Goal: Information Seeking & Learning: Learn about a topic

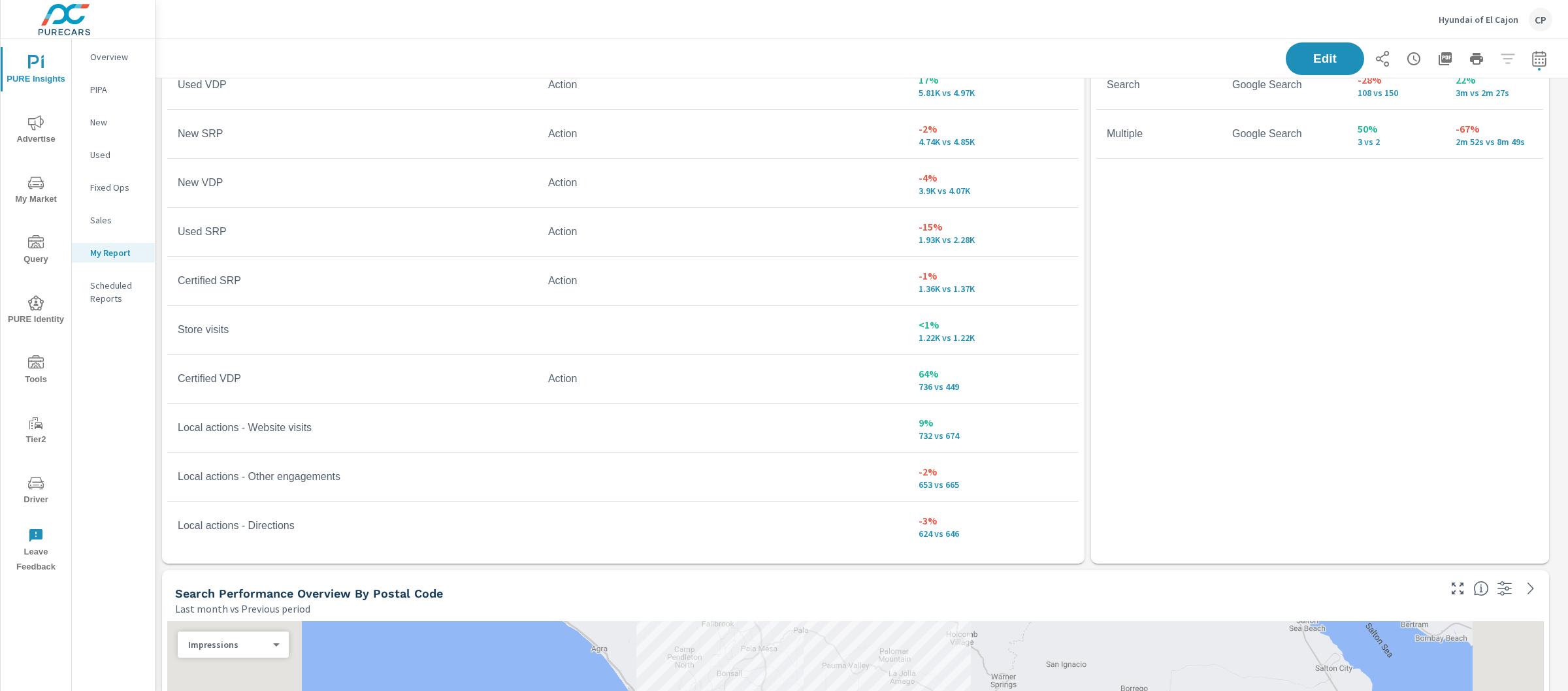
scroll to position [3207, 0]
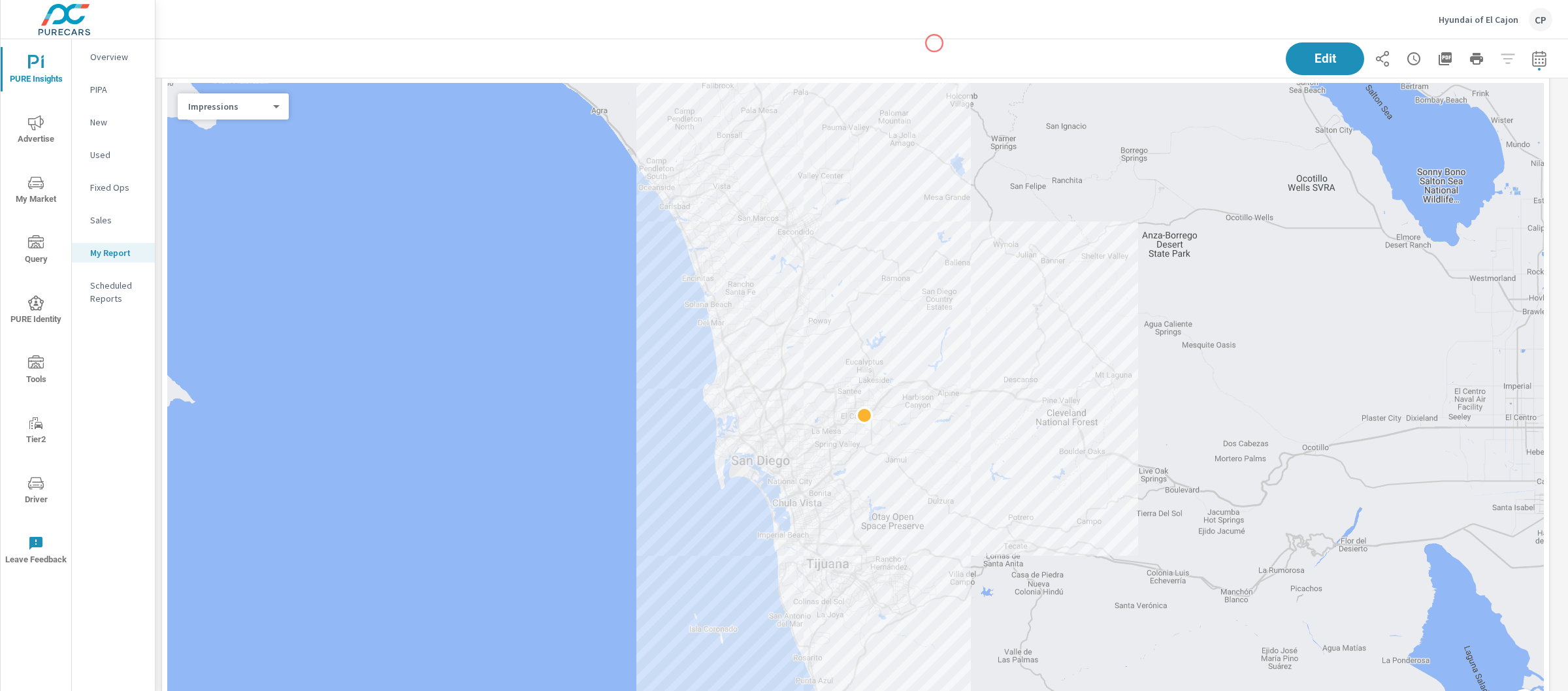
click at [935, 43] on div "Edit" at bounding box center [862, 59] width 1382 height 39
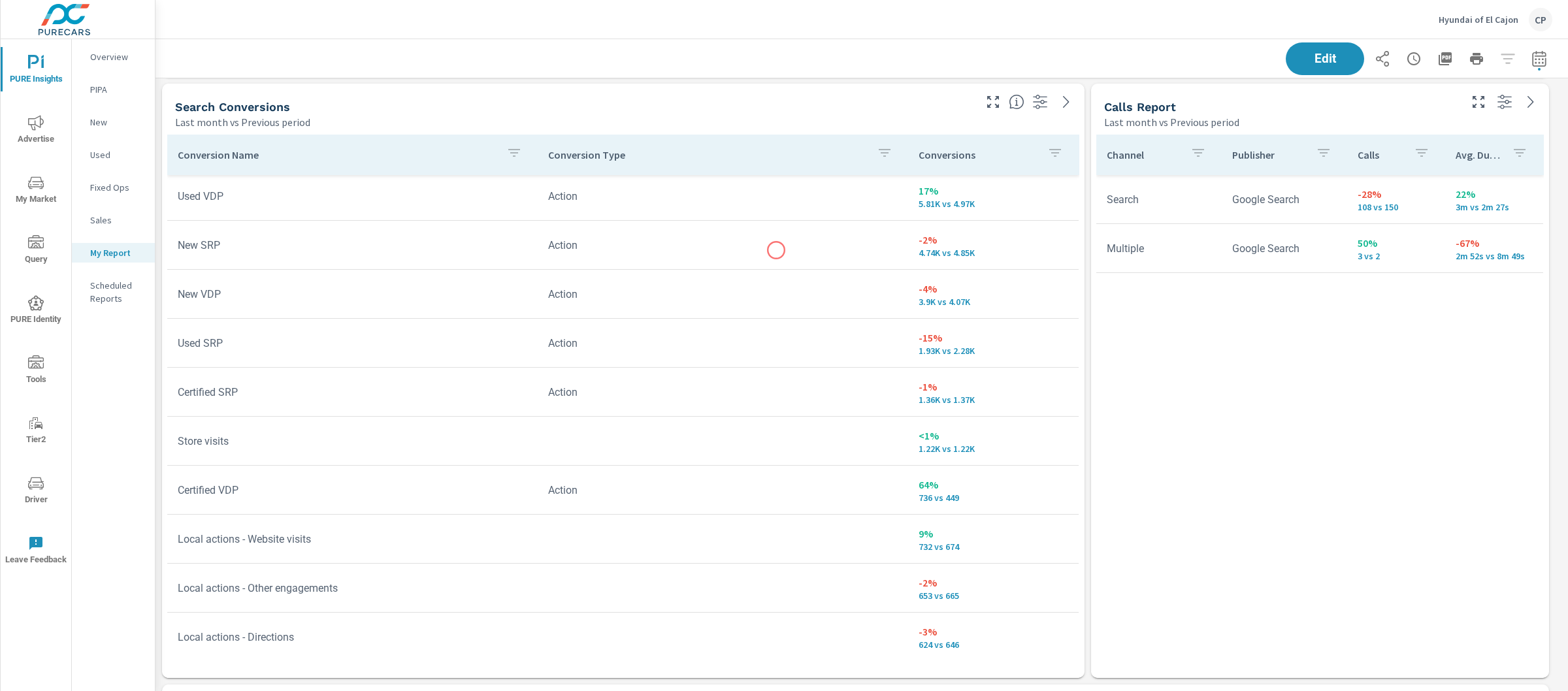
scroll to position [2564, 0]
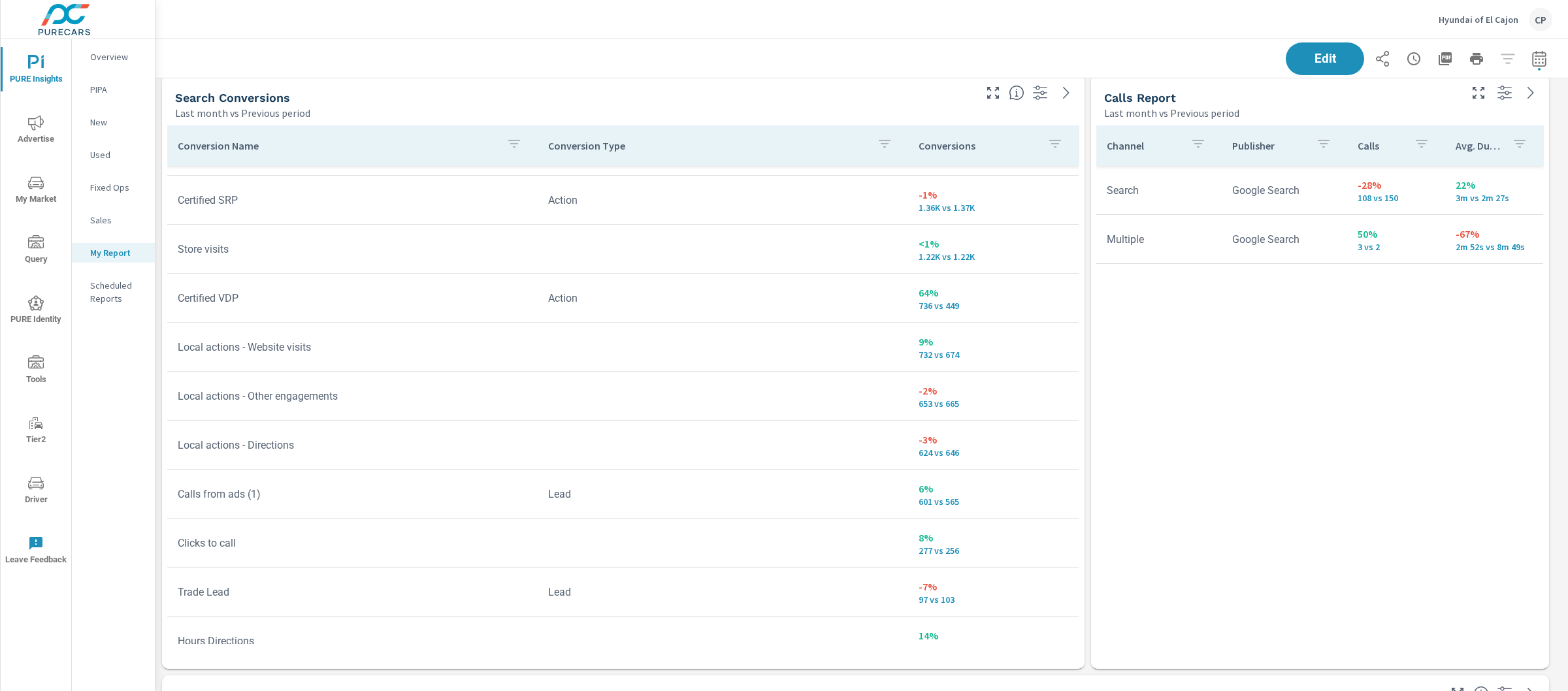
scroll to position [289, 0]
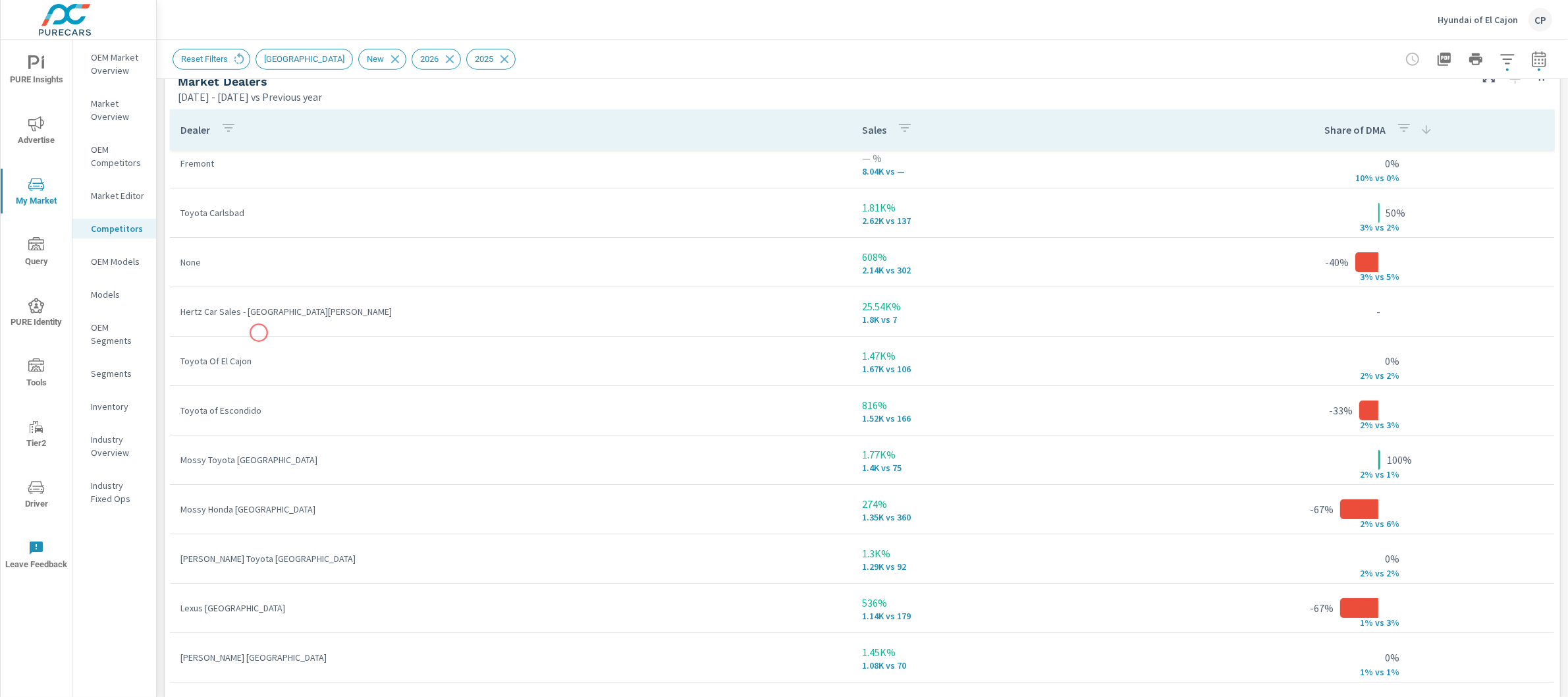
scroll to position [5, 0]
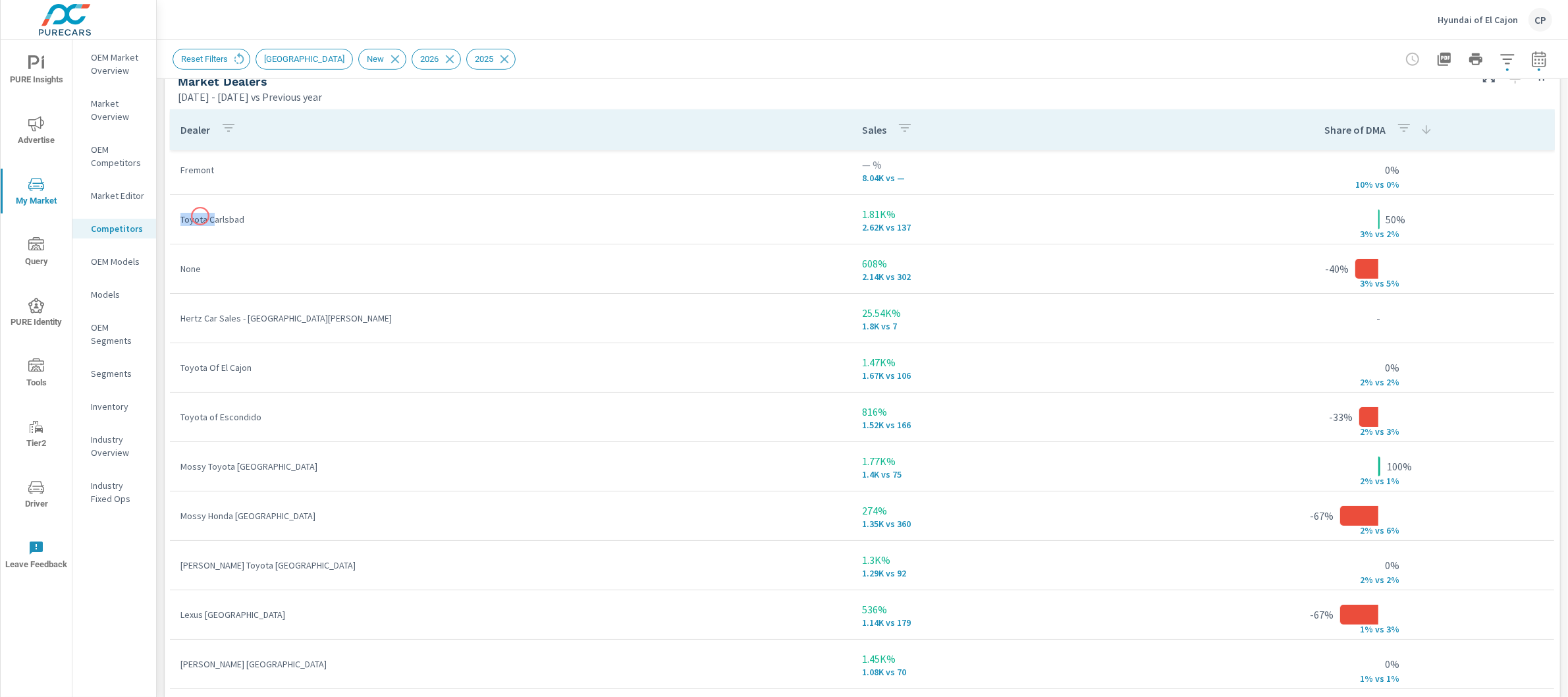
drag, startPoint x: 182, startPoint y: 214, endPoint x: 214, endPoint y: 219, distance: 32.4
click at [214, 219] on p "Toyota Carlsbad" at bounding box center [511, 219] width 661 height 13
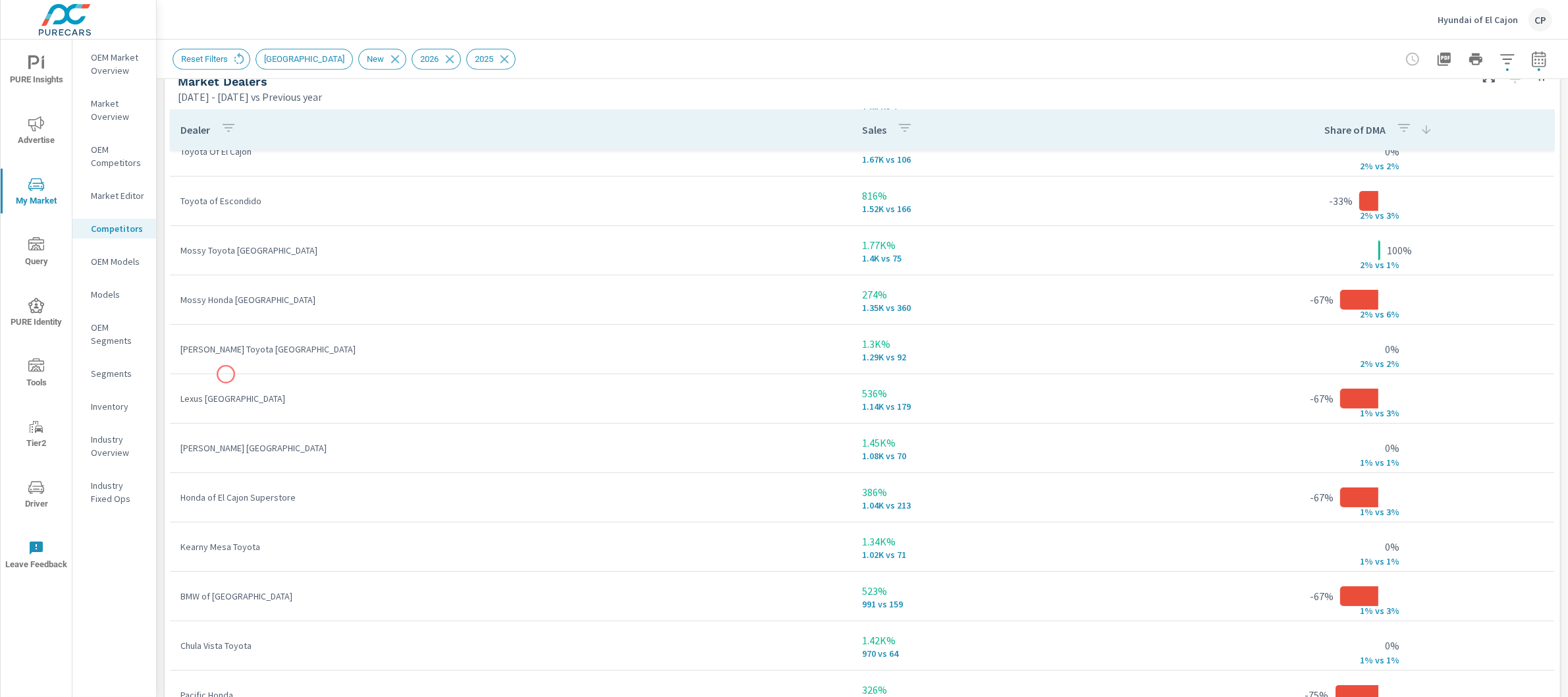
scroll to position [323, 0]
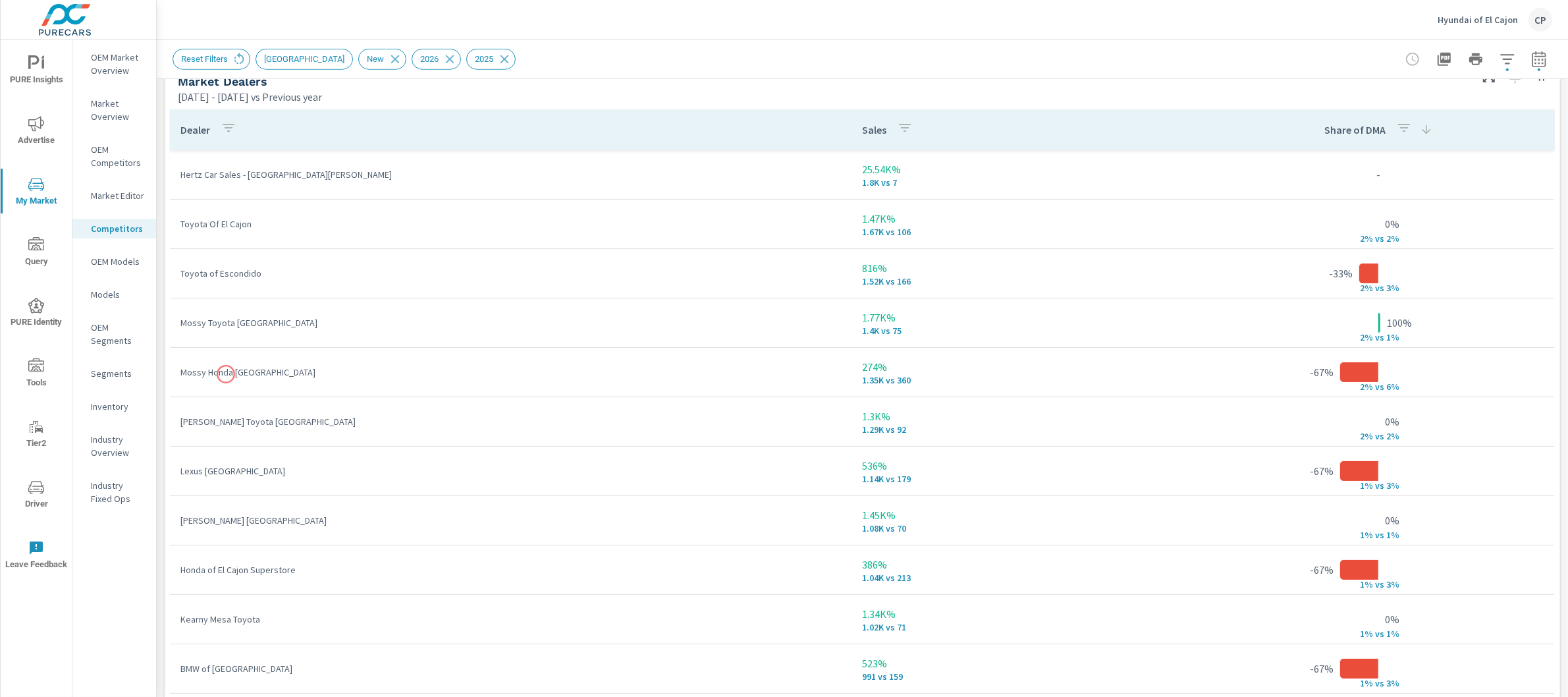
scroll to position [44, 0]
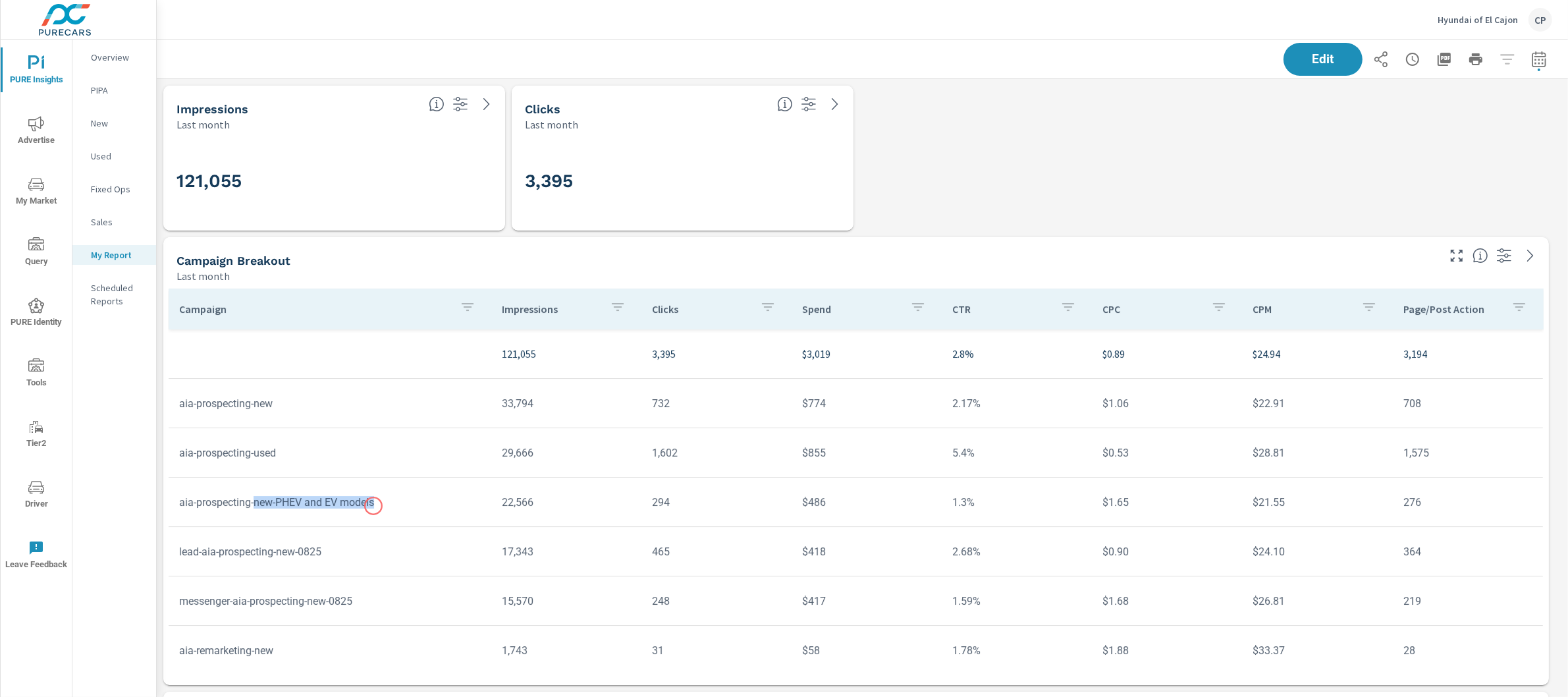
drag, startPoint x: 258, startPoint y: 504, endPoint x: 400, endPoint y: 506, distance: 142.0
click at [400, 506] on td "aia-prospecting-new-PHEV and EV models" at bounding box center [330, 502] width 323 height 34
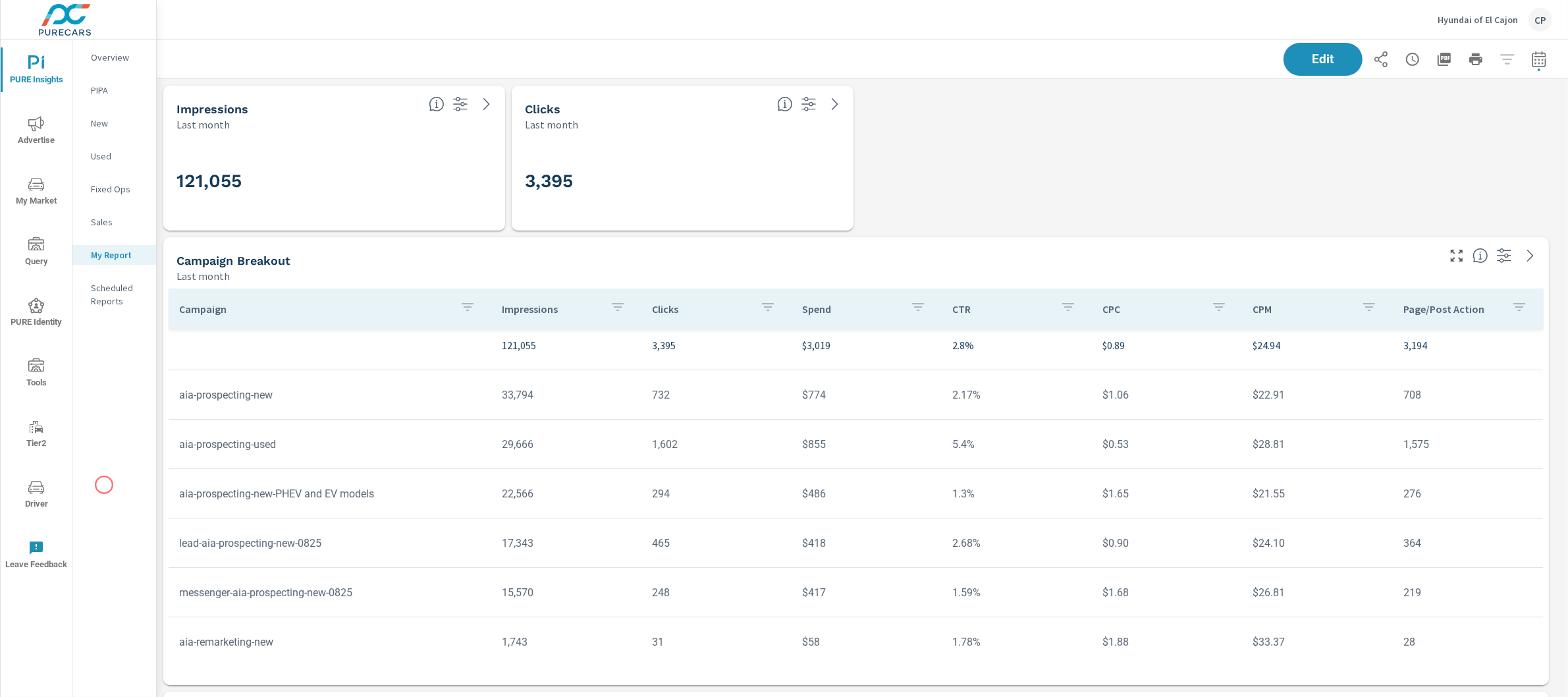
click at [104, 485] on div "Overview PIPA New Used Fixed Ops Sales My Report Scheduled Reports" at bounding box center [115, 368] width 84 height 657
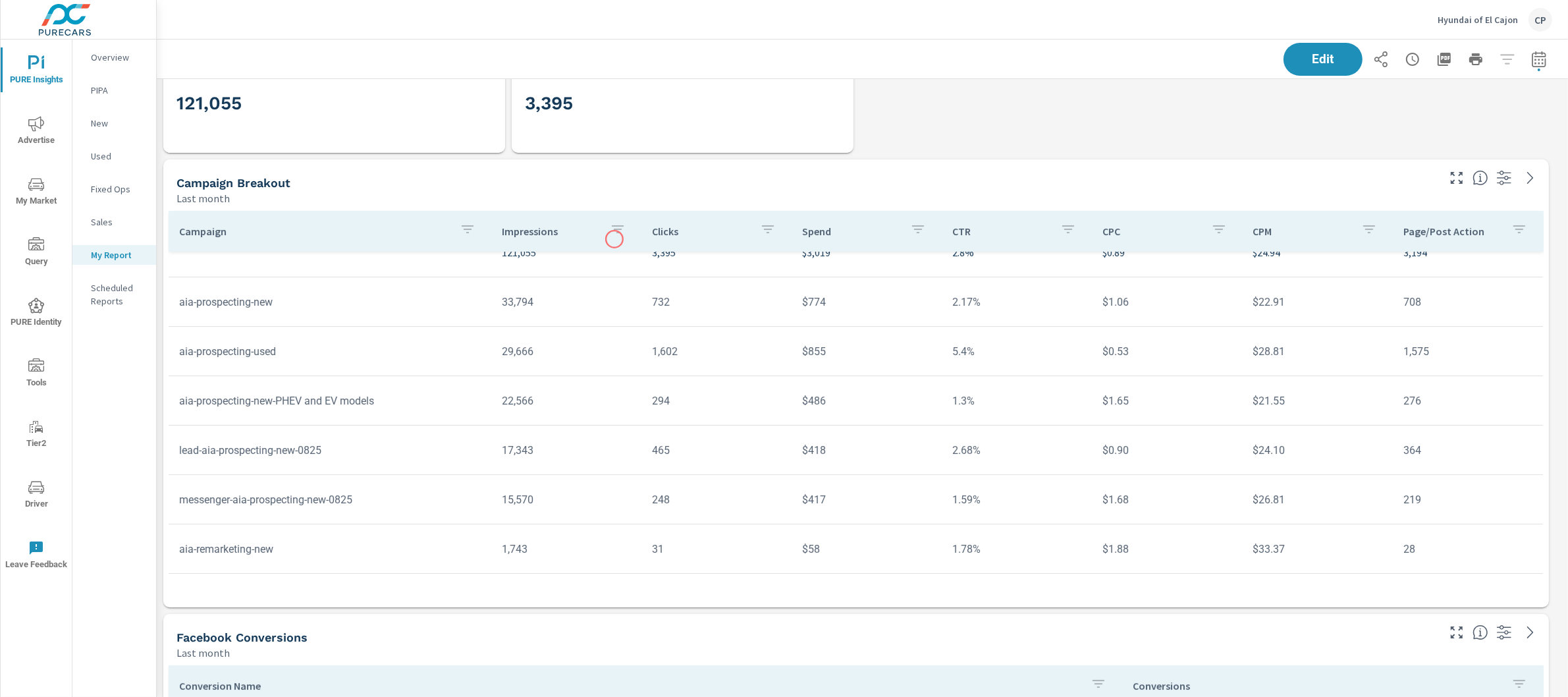
scroll to position [87, 0]
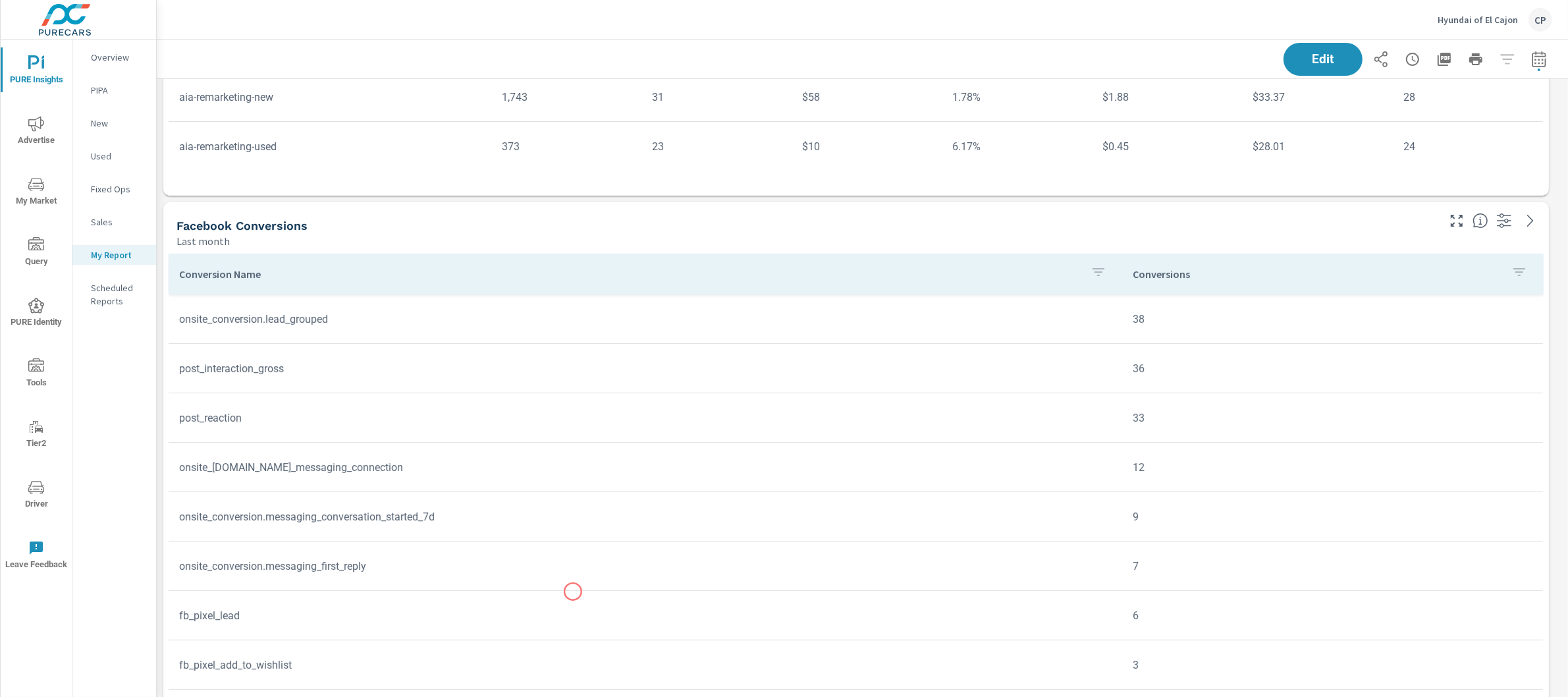
scroll to position [499, 0]
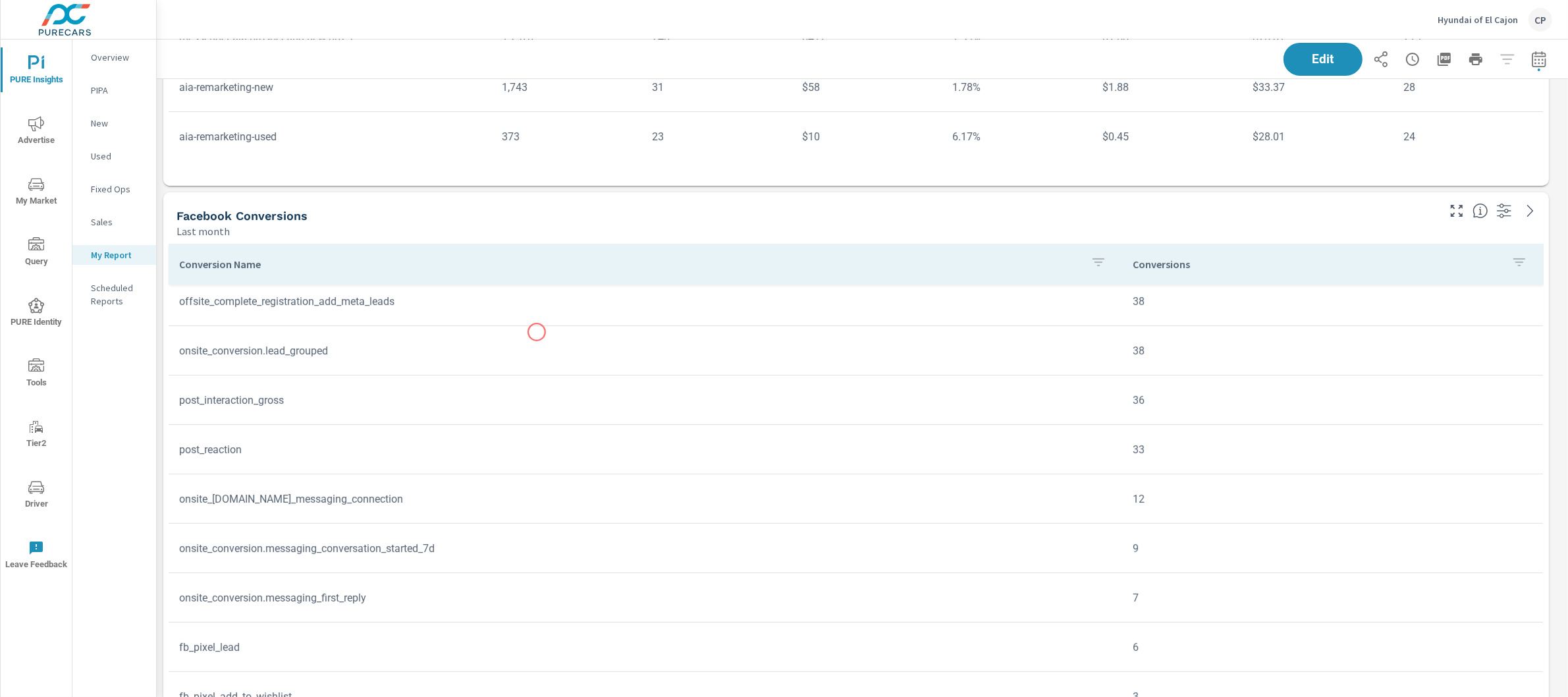
scroll to position [245, 0]
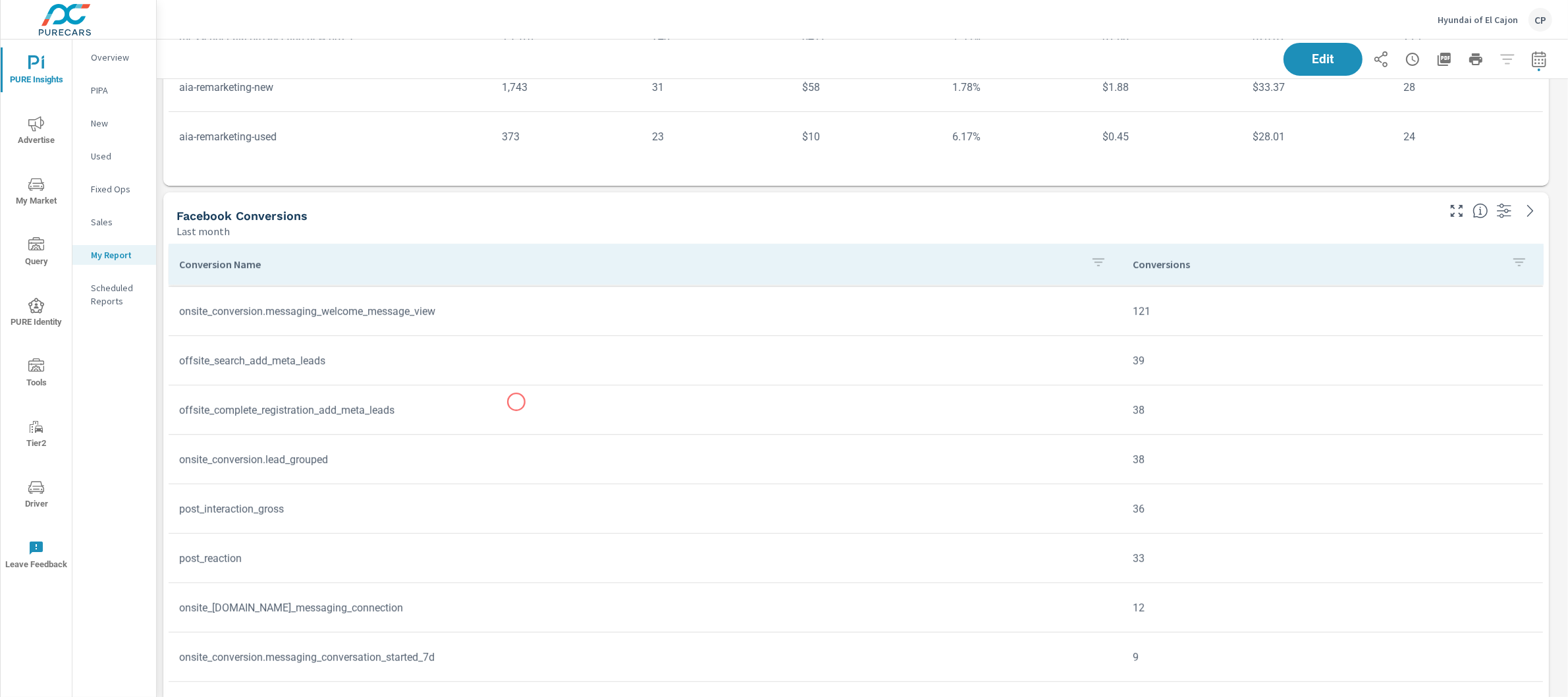
scroll to position [27, 0]
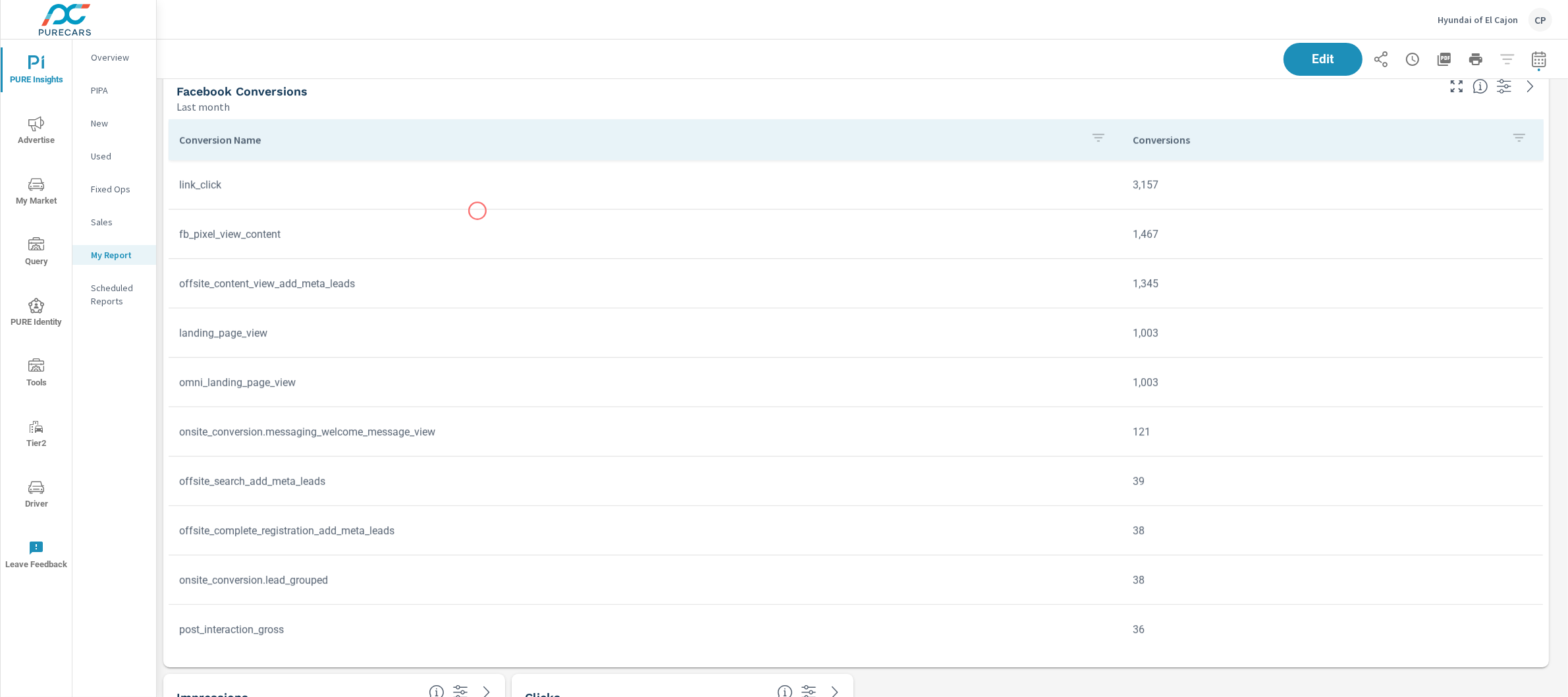
scroll to position [685, 0]
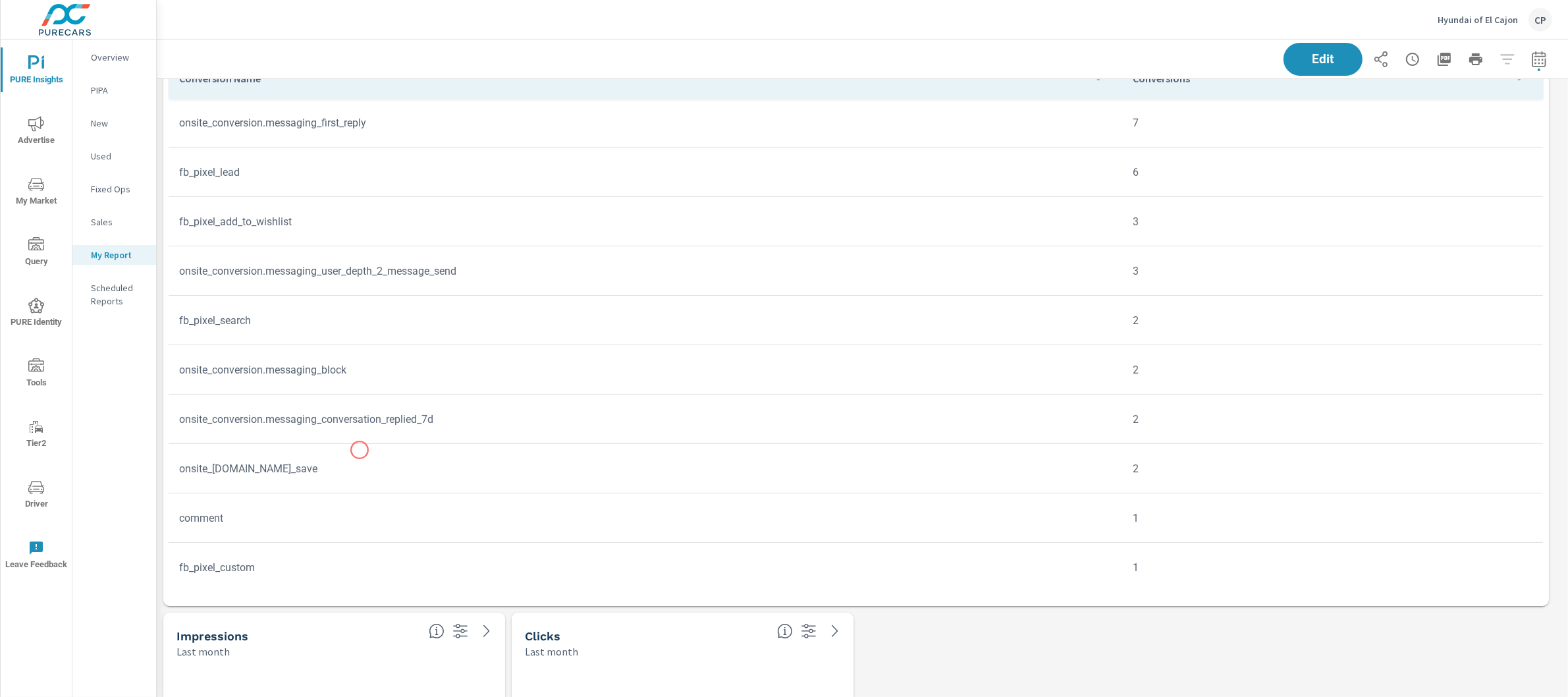
scroll to position [647, 0]
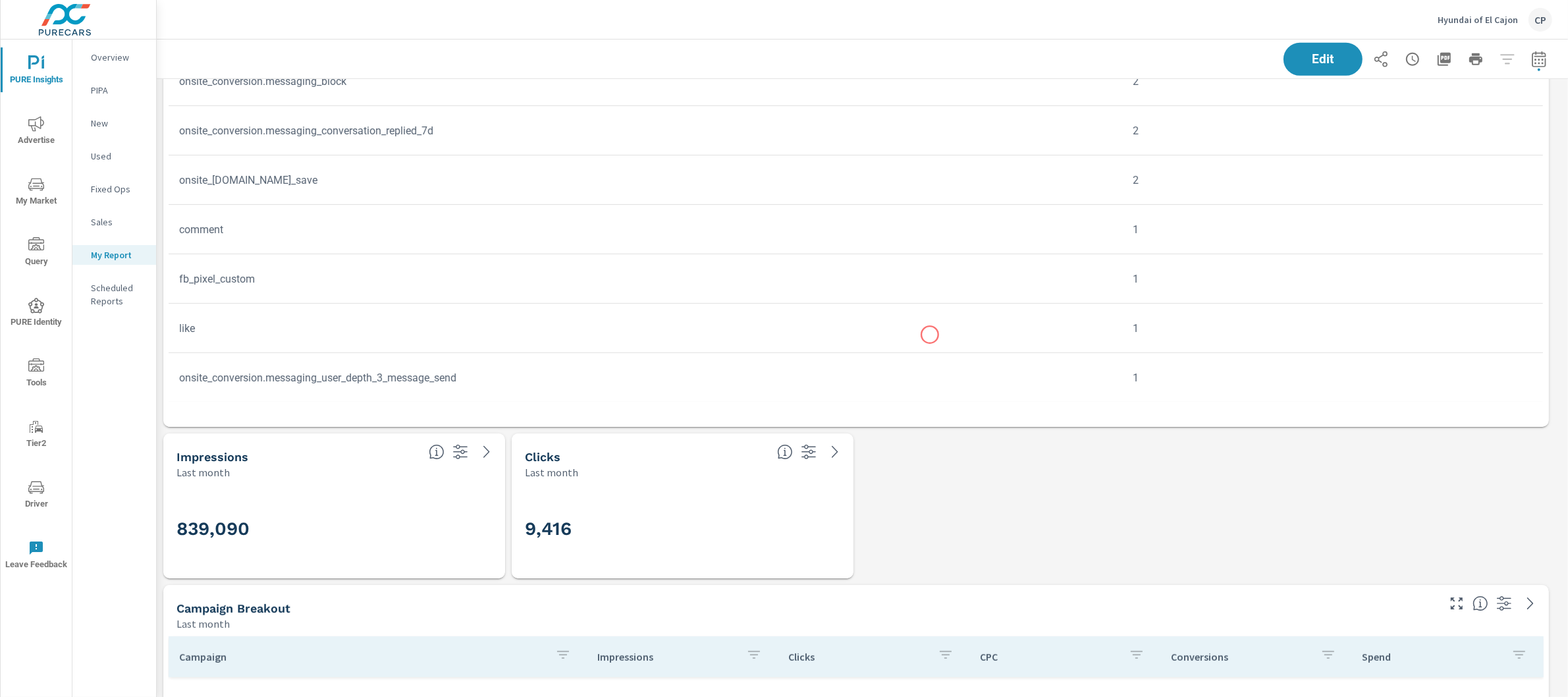
scroll to position [860, 0]
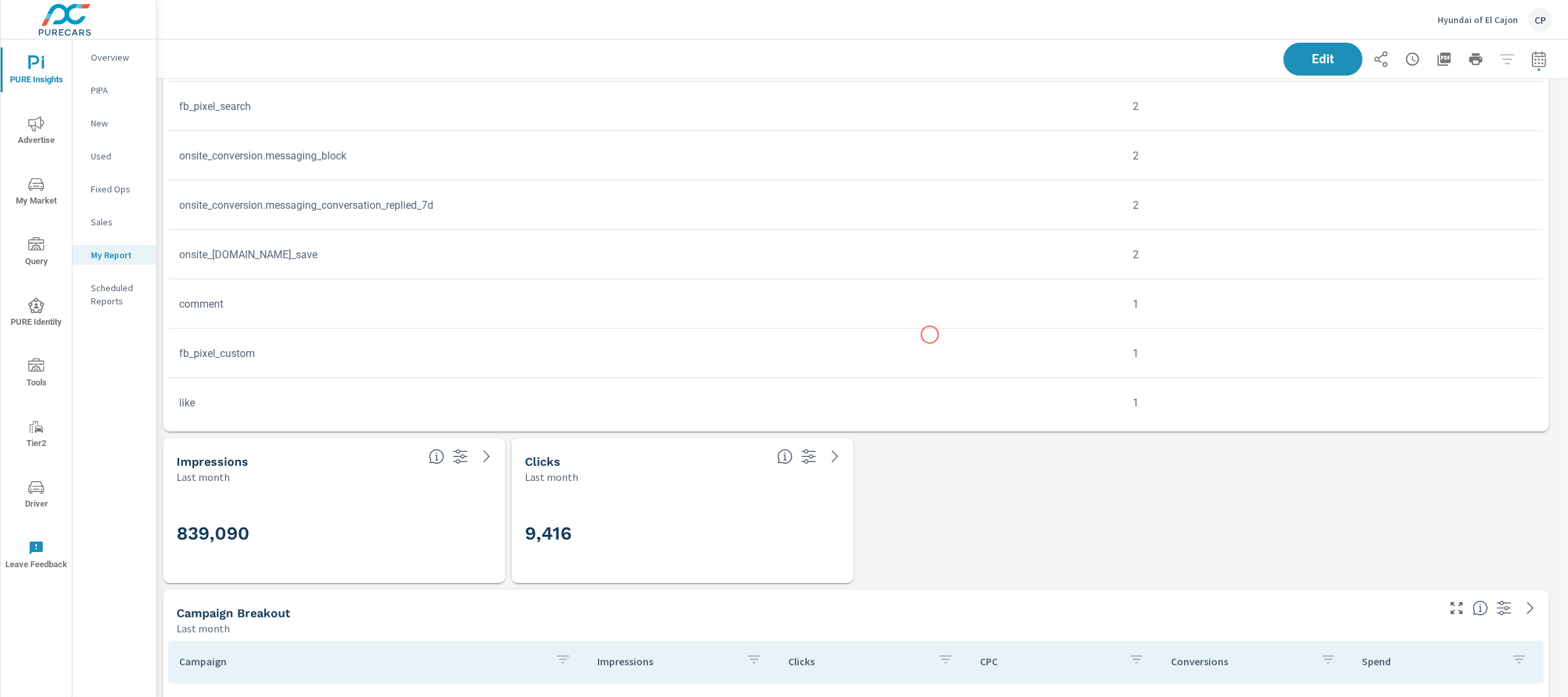
scroll to position [695, 0]
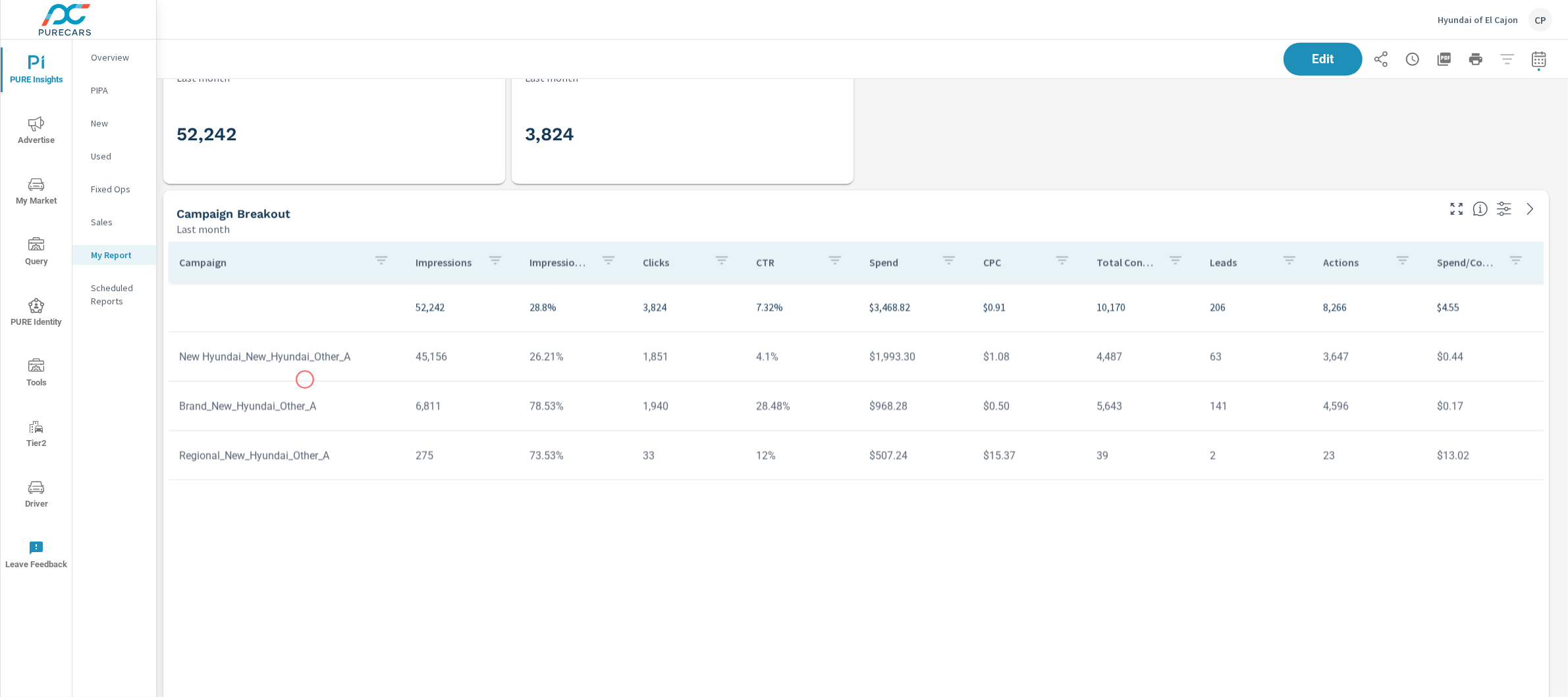
scroll to position [1935, 0]
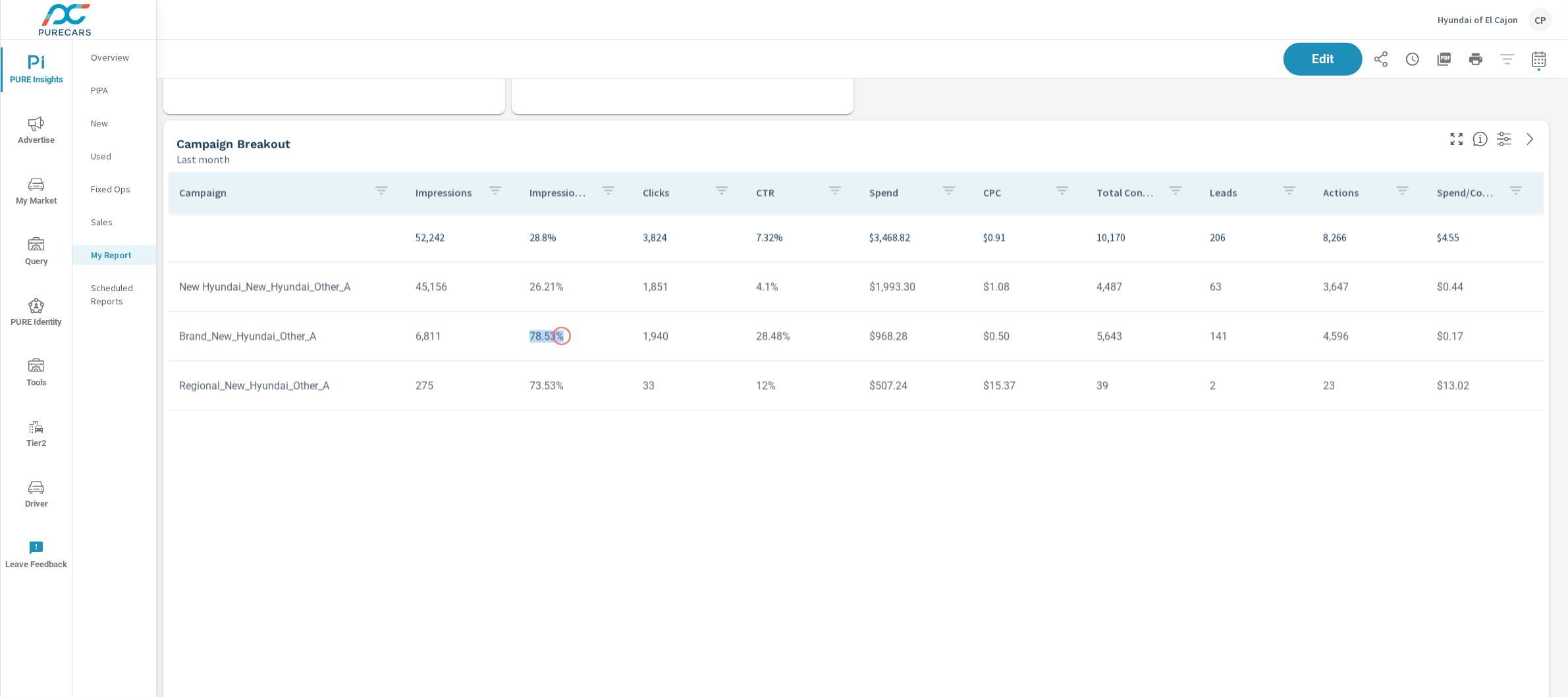
drag, startPoint x: 527, startPoint y: 335, endPoint x: 562, endPoint y: 336, distance: 35.0
click at [562, 336] on td "78.53%" at bounding box center [576, 336] width 113 height 34
drag, startPoint x: 518, startPoint y: 388, endPoint x: 573, endPoint y: 388, distance: 55.0
click at [574, 388] on td "73.53%" at bounding box center [576, 386] width 113 height 34
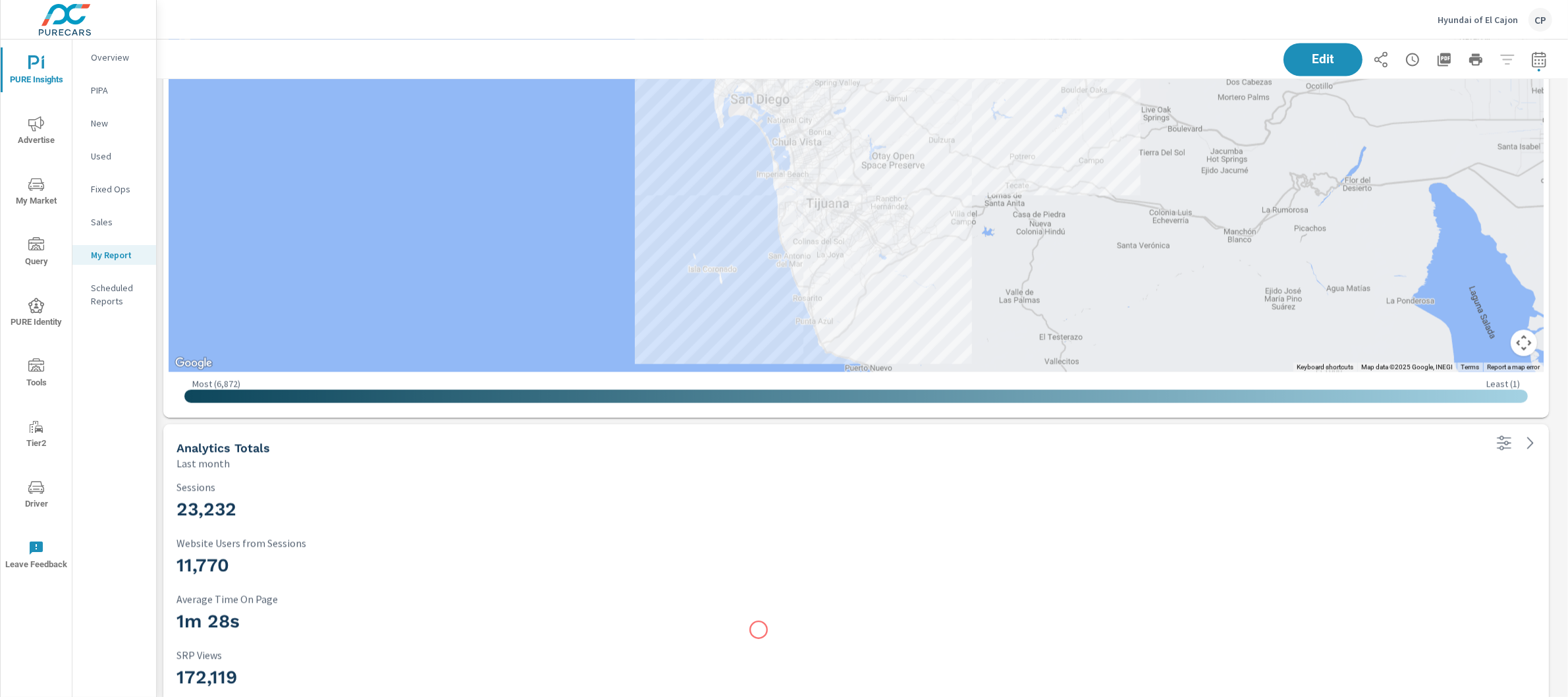
scroll to position [3698, 0]
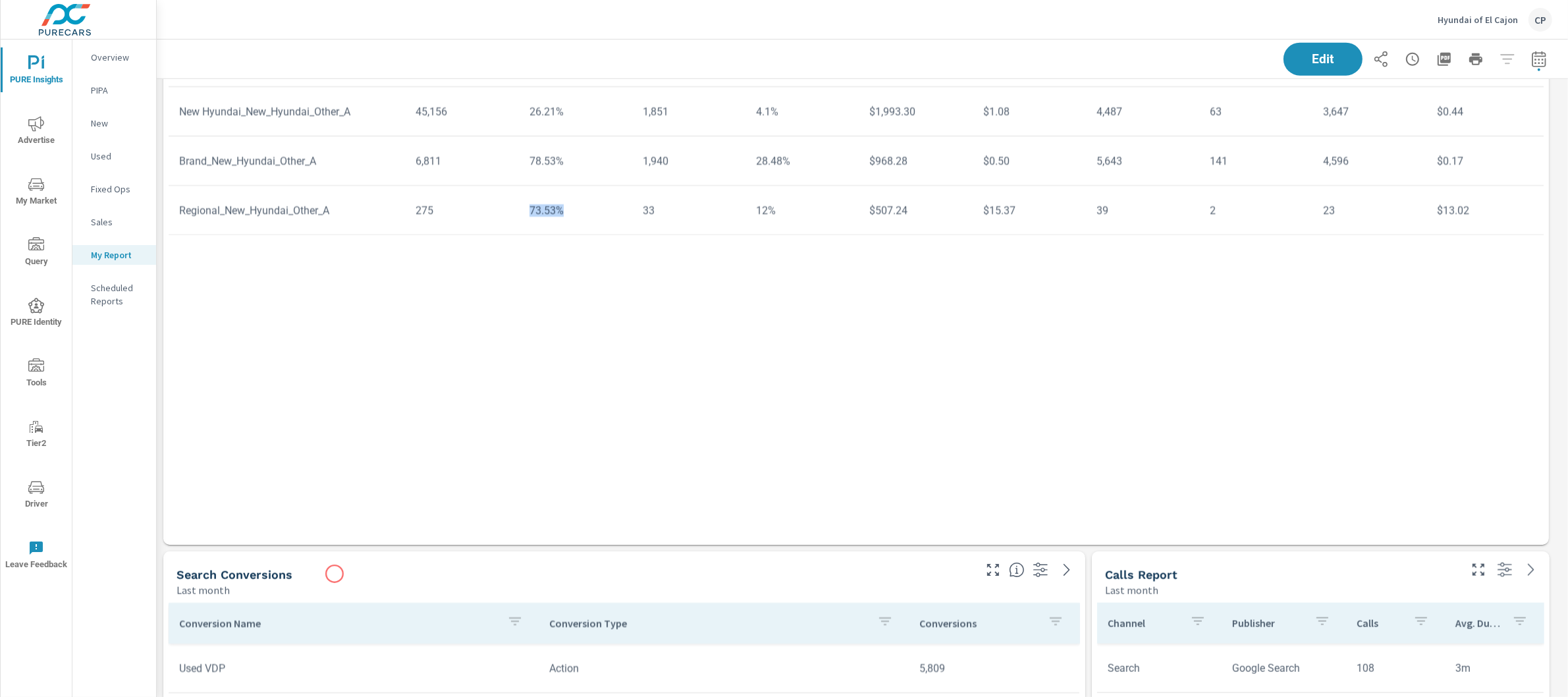
scroll to position [2488, 0]
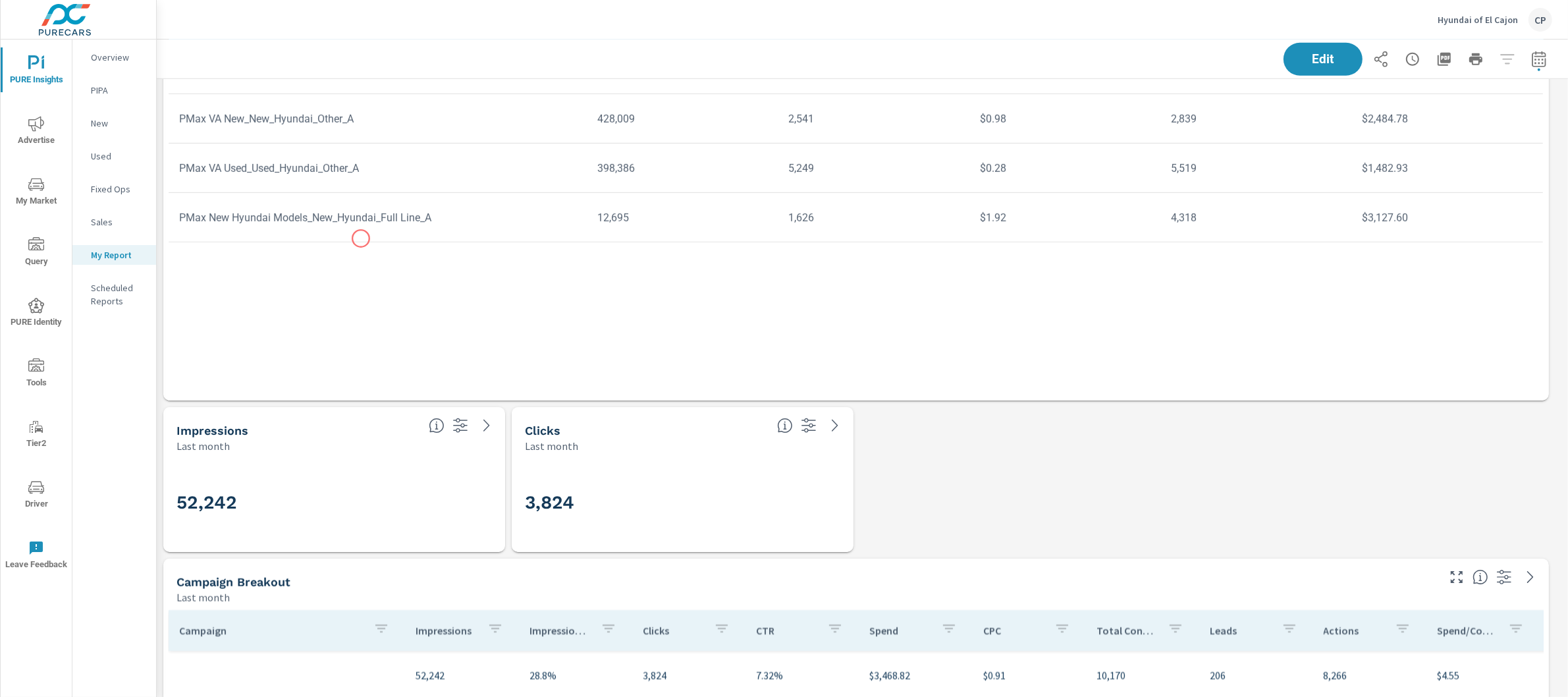
scroll to position [1138, 0]
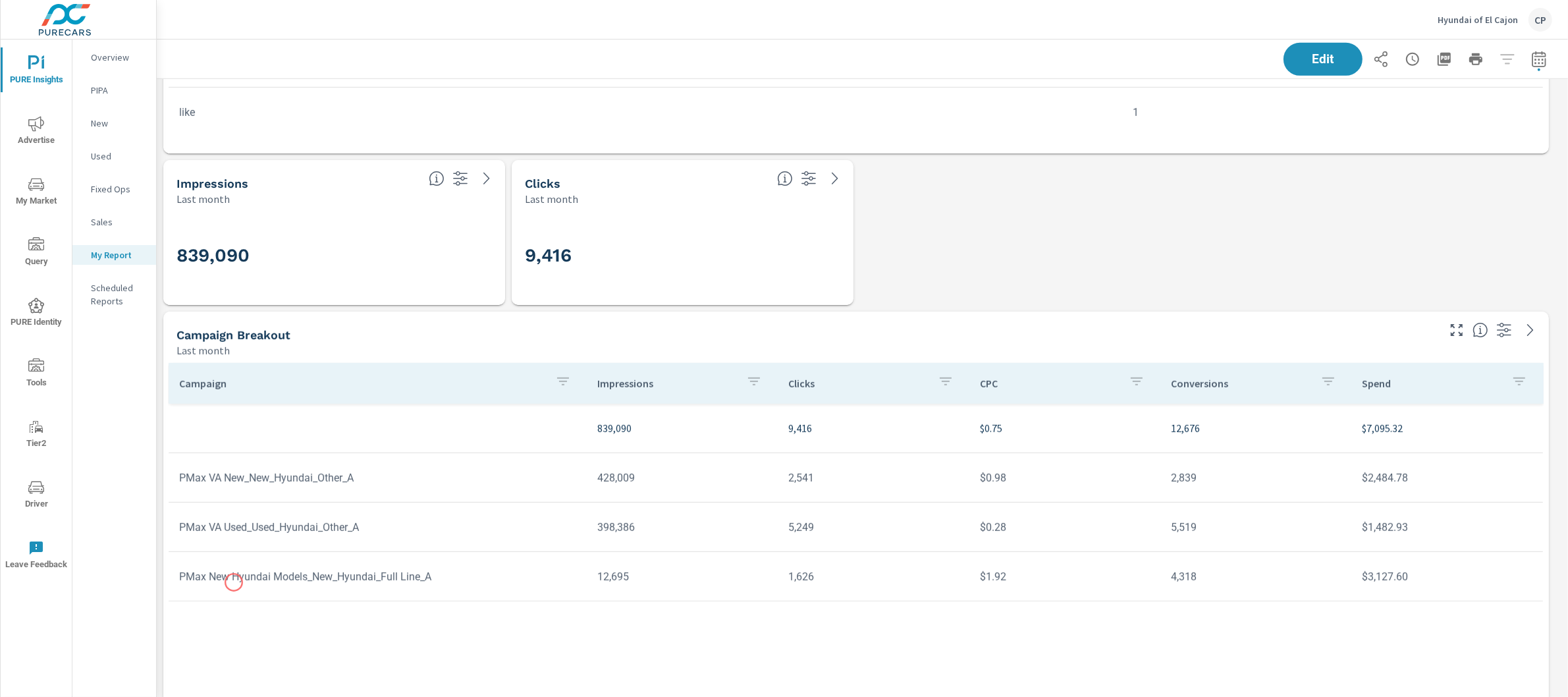
click at [235, 578] on td "PMax New Hyundai Models_New_Hyundai_Full Line_A" at bounding box center [377, 577] width 418 height 34
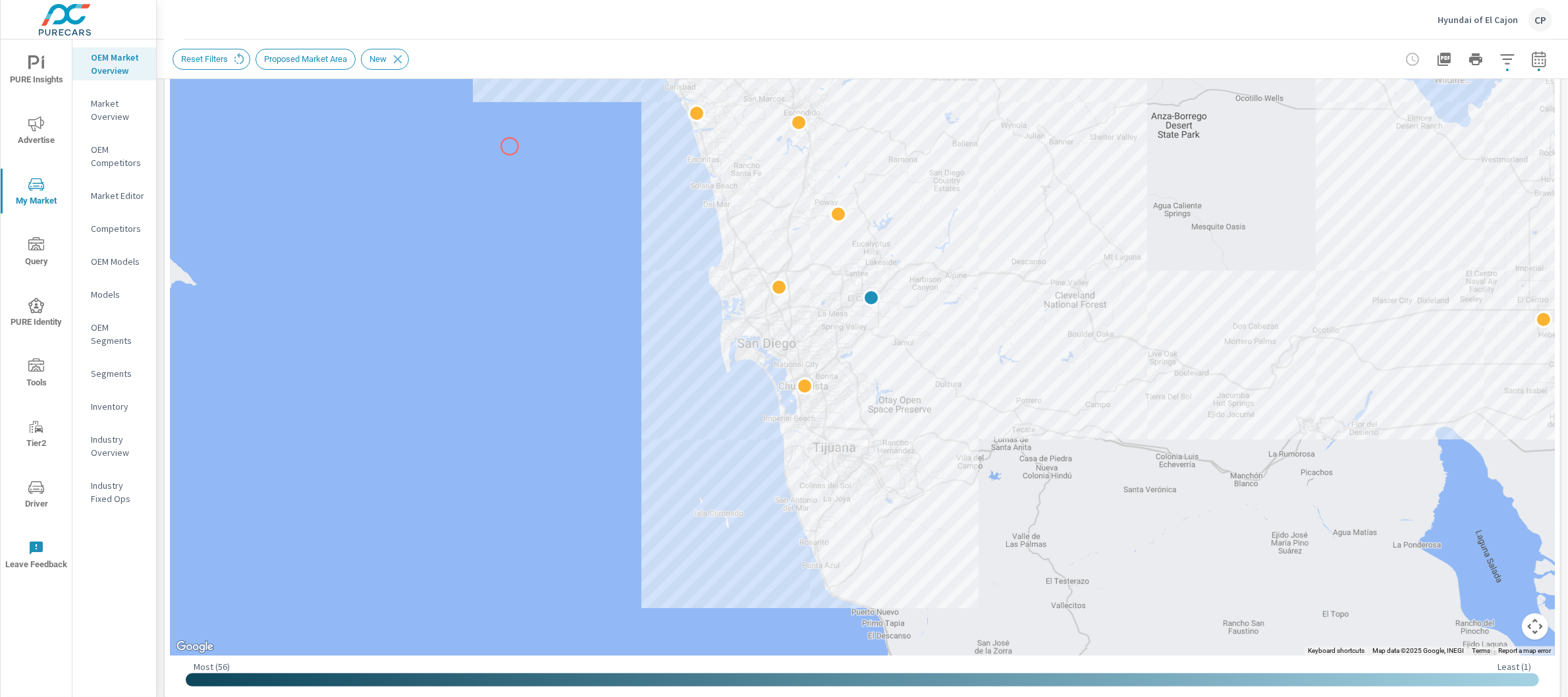
scroll to position [201, 0]
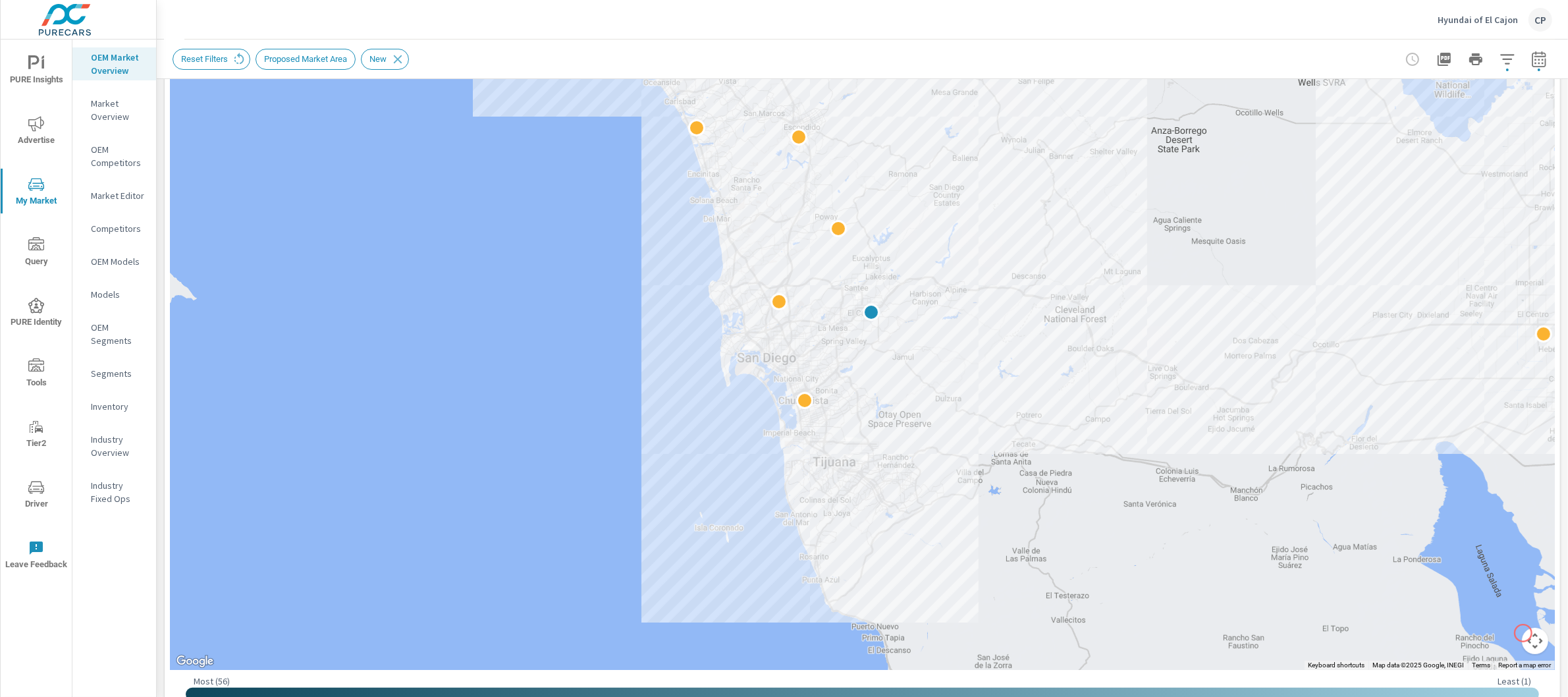
click at [1523, 633] on button "Map camera controls" at bounding box center [1535, 641] width 27 height 27
click at [1489, 569] on button "Zoom in" at bounding box center [1502, 575] width 27 height 27
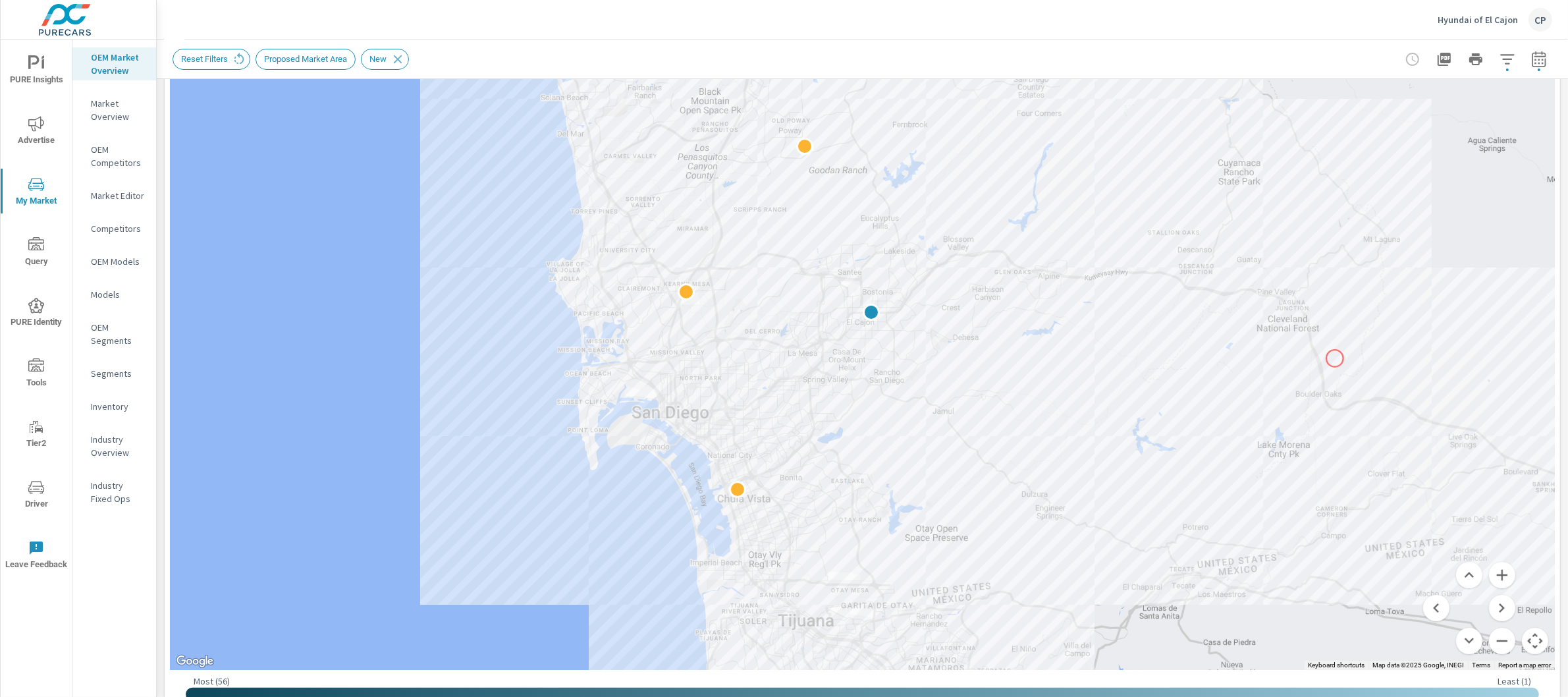
click at [1335, 358] on div at bounding box center [1495, 659] width 1265 height 712
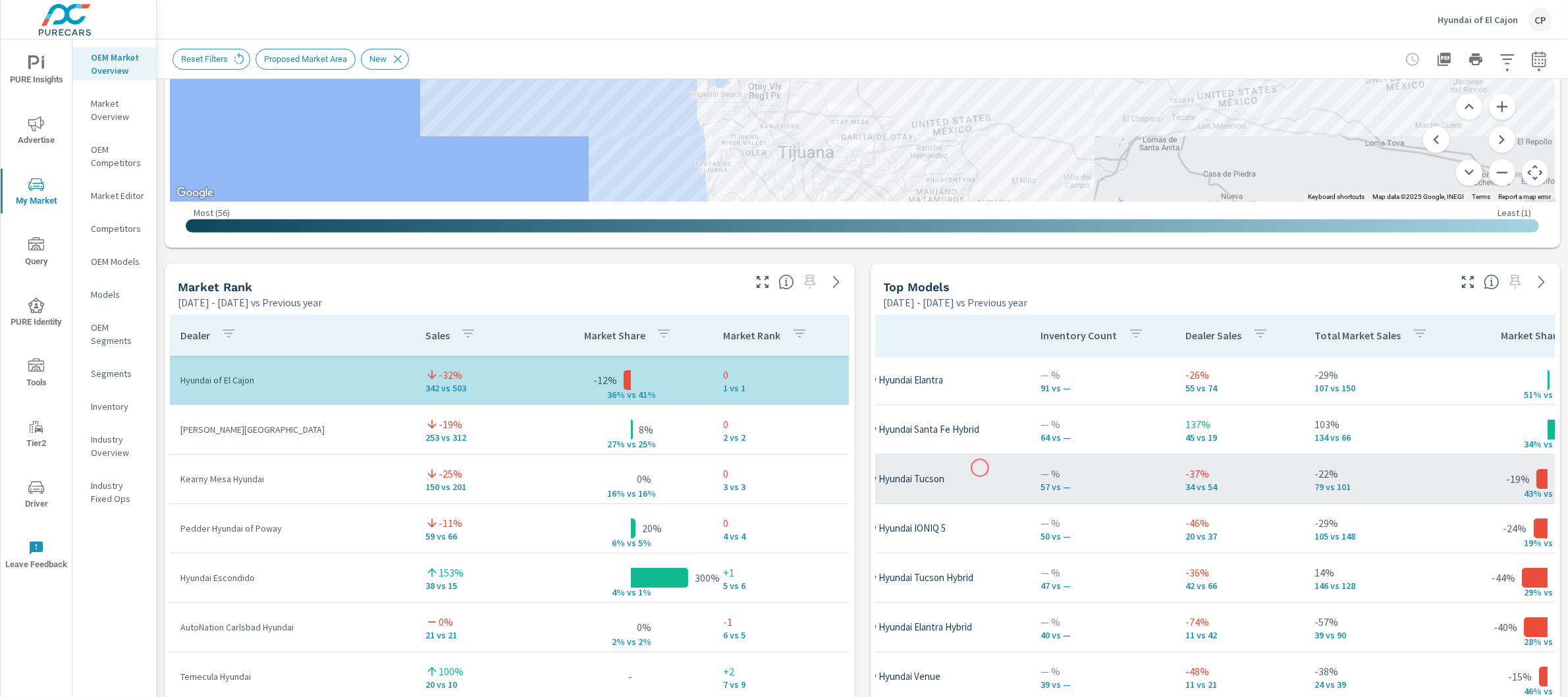
scroll to position [0, 103]
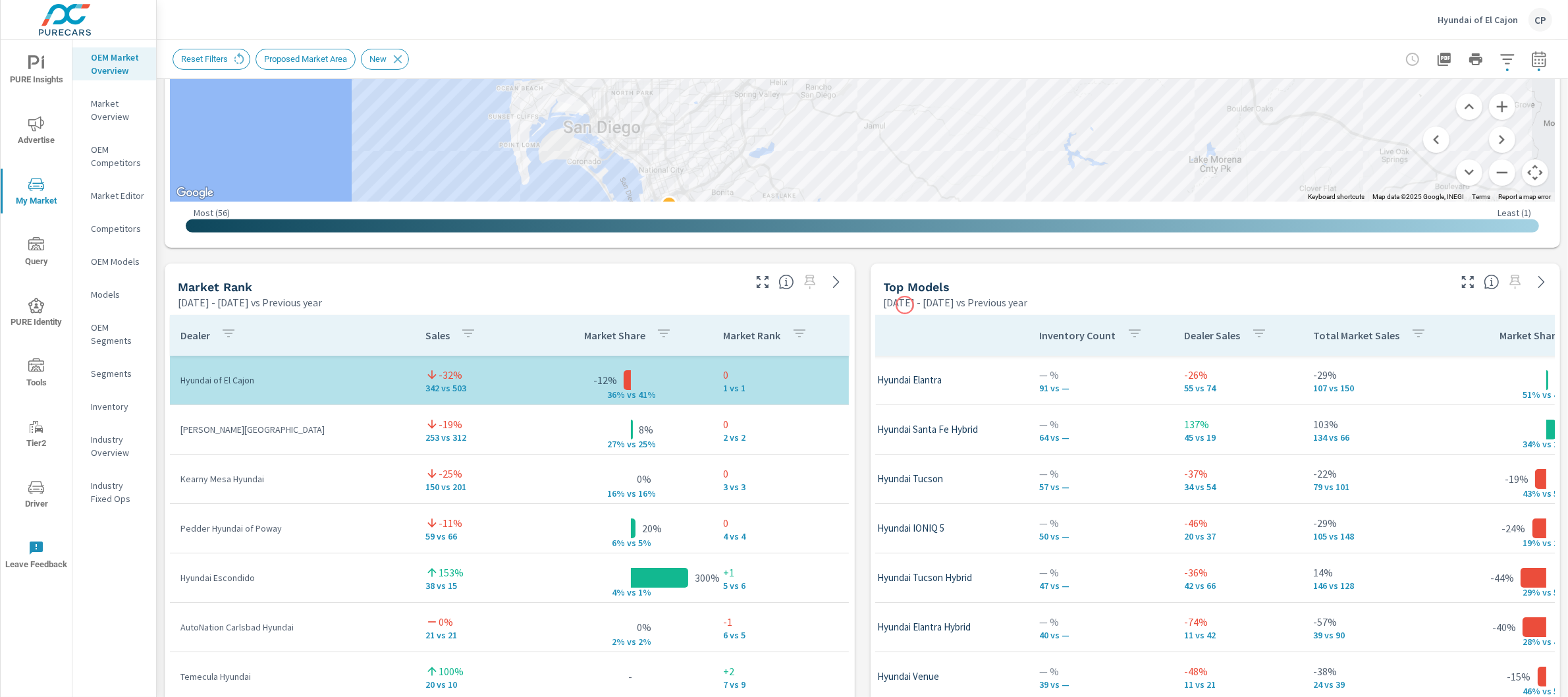
drag, startPoint x: 975, startPoint y: 117, endPoint x: 906, endPoint y: 305, distance: 200.3
click at [905, 305] on div "Market View [DATE] - [DATE] vs Previous year ← Move left → Move right ↑ Move up…" at bounding box center [862, 537] width 1412 height 2255
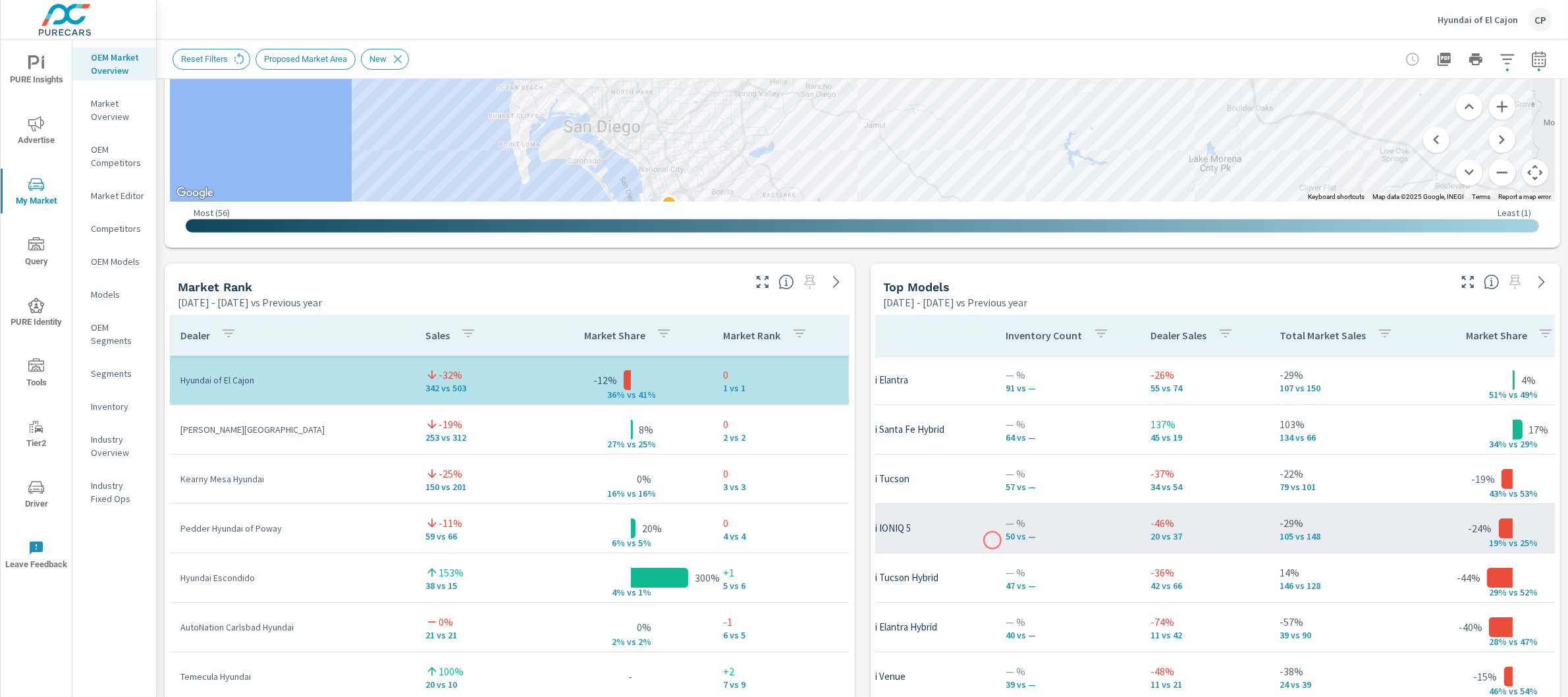
scroll to position [0, 133]
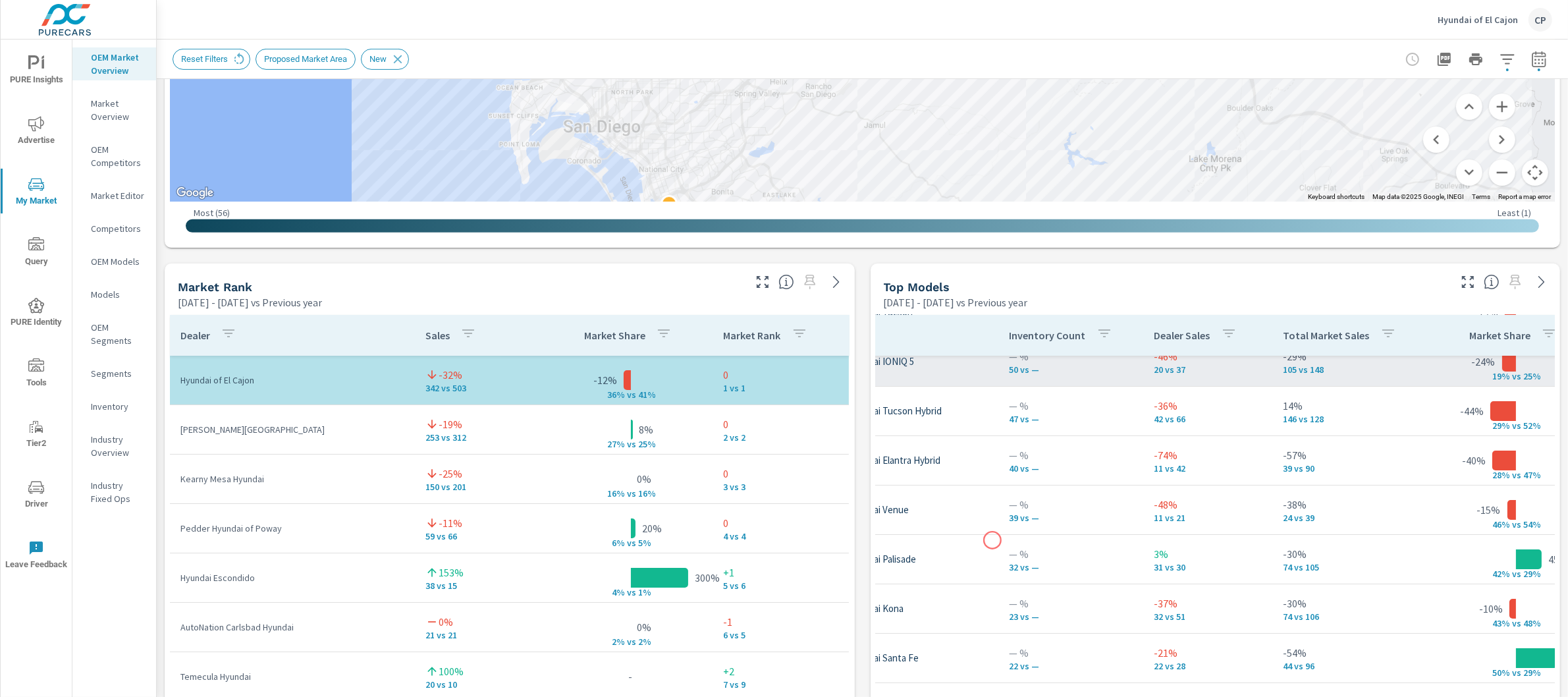
scroll to position [163, 133]
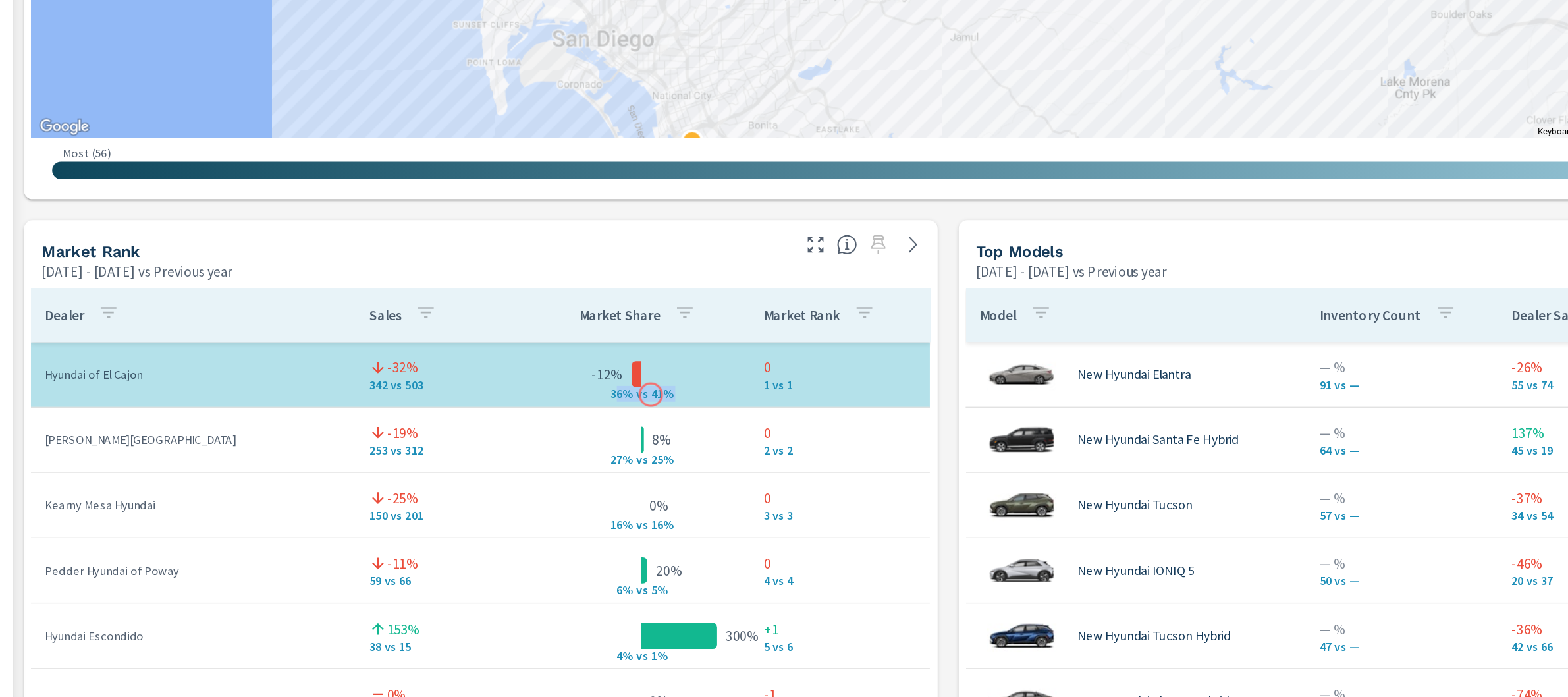
drag, startPoint x: 594, startPoint y: 395, endPoint x: 638, endPoint y: 396, distance: 44.0
click at [637, 380] on div "36% v s 41%" at bounding box center [631, 380] width 66 height 0
click at [513, 393] on td "-32% 342 vs 503" at bounding box center [481, 380] width 133 height 47
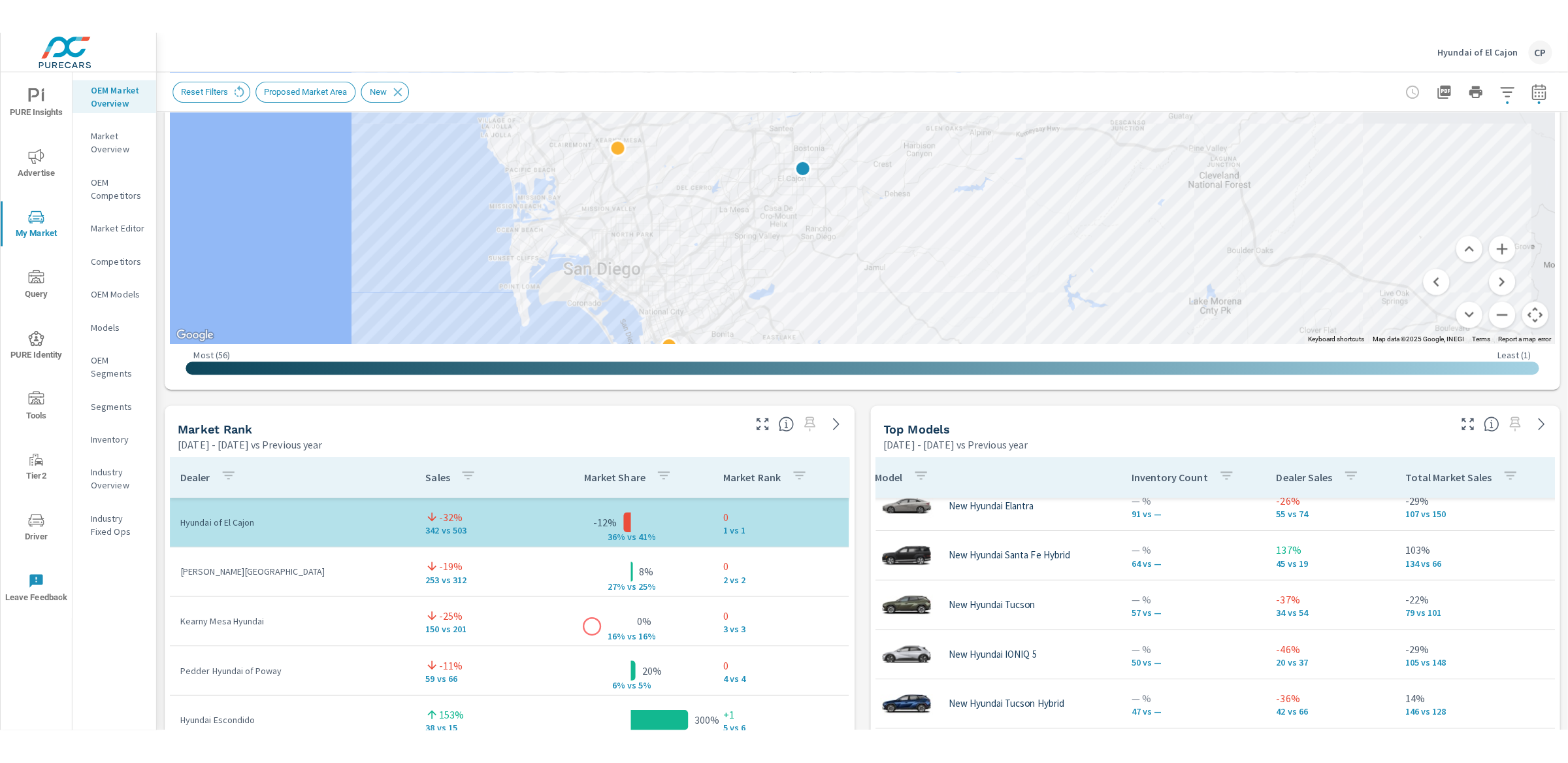
scroll to position [556, 0]
